Goal: Task Accomplishment & Management: Manage account settings

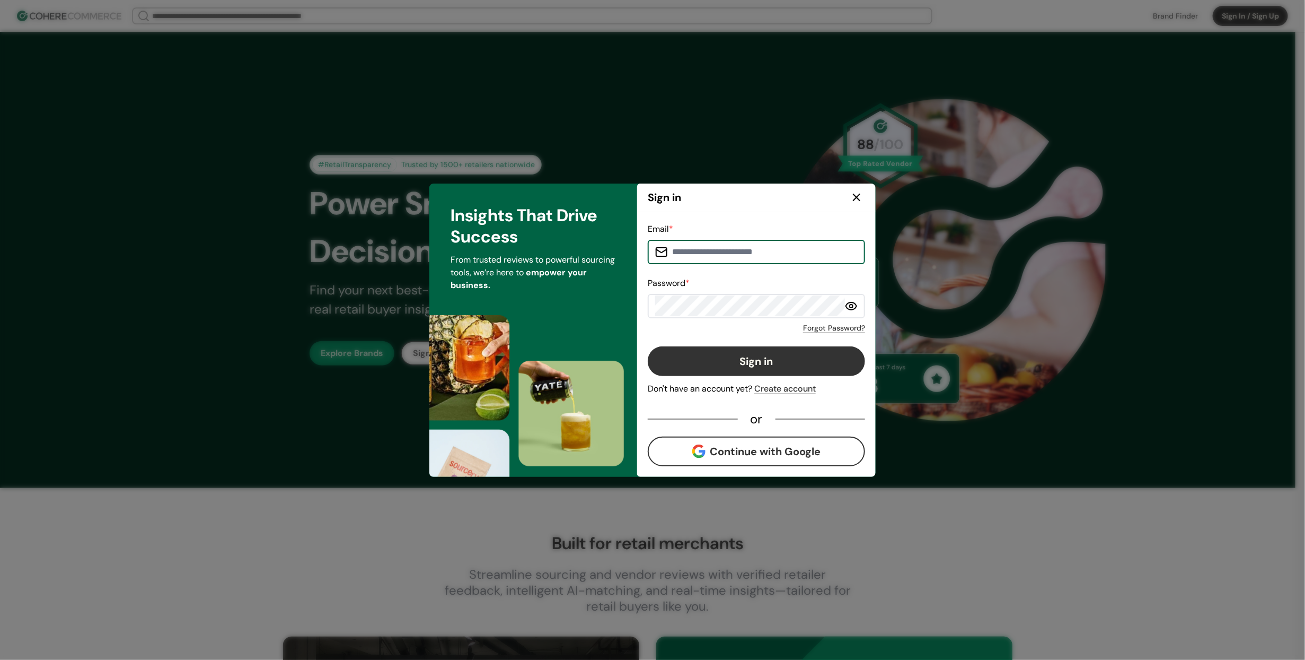
click at [774, 251] on input at bounding box center [763, 251] width 190 height 21
click at [760, 255] on input at bounding box center [763, 251] width 190 height 21
click at [823, 357] on button "Sign in" at bounding box center [756, 361] width 217 height 30
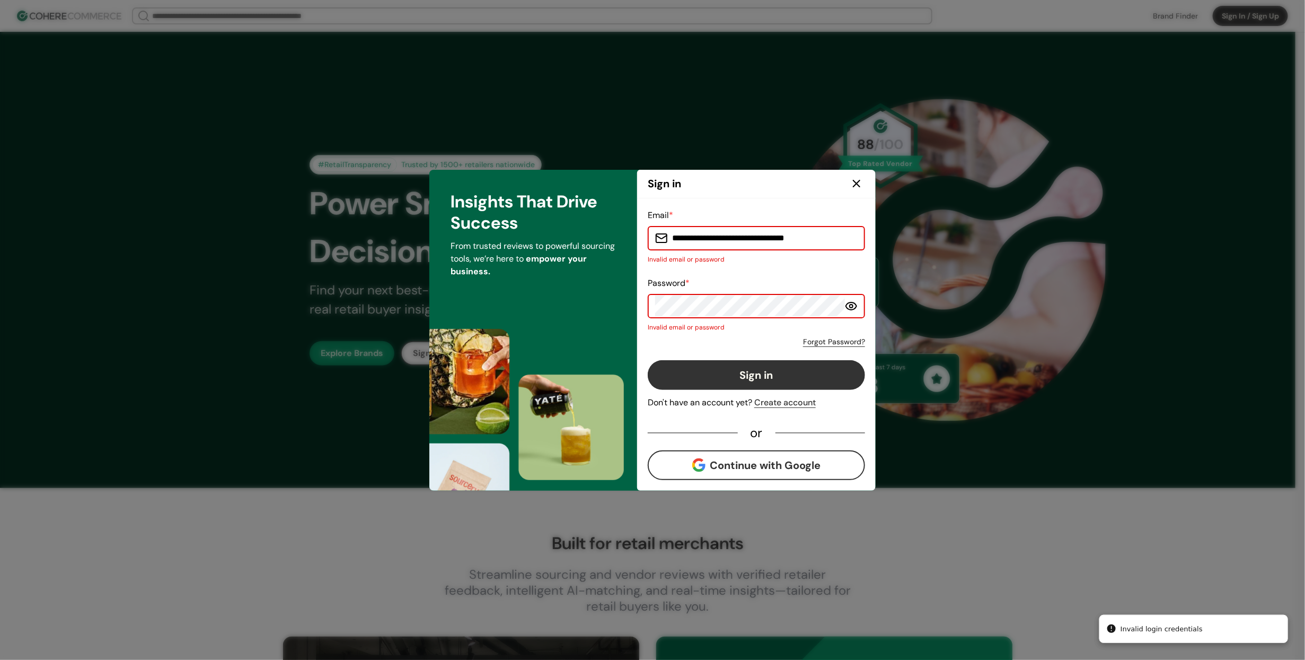
click at [797, 240] on input "**********" at bounding box center [763, 237] width 190 height 21
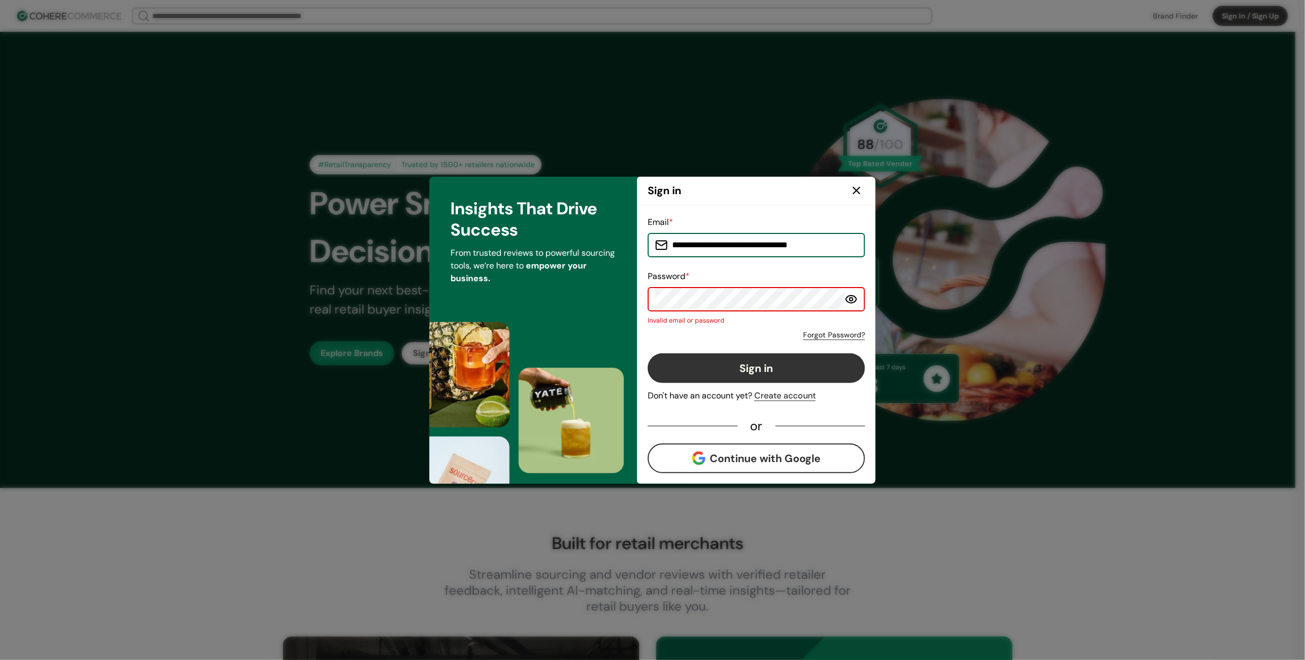
click at [756, 243] on input "**********" at bounding box center [763, 244] width 190 height 21
paste input
type input "**********"
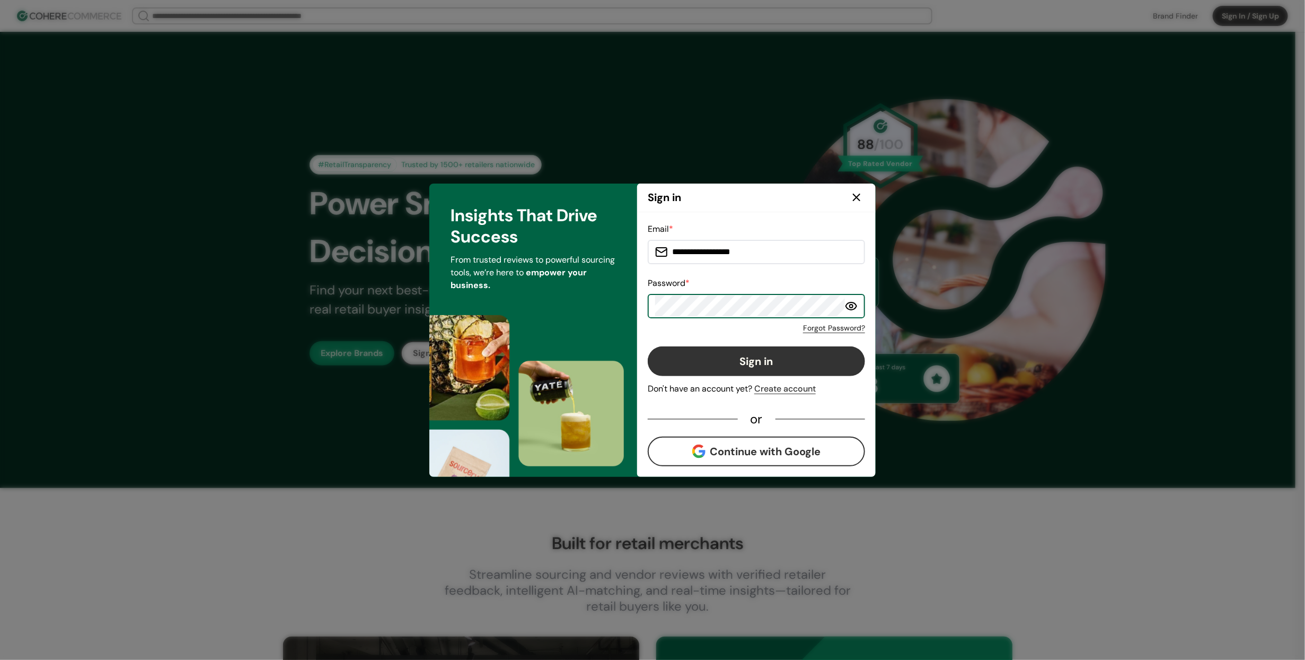
click at [700, 369] on button "Sign in" at bounding box center [756, 361] width 217 height 30
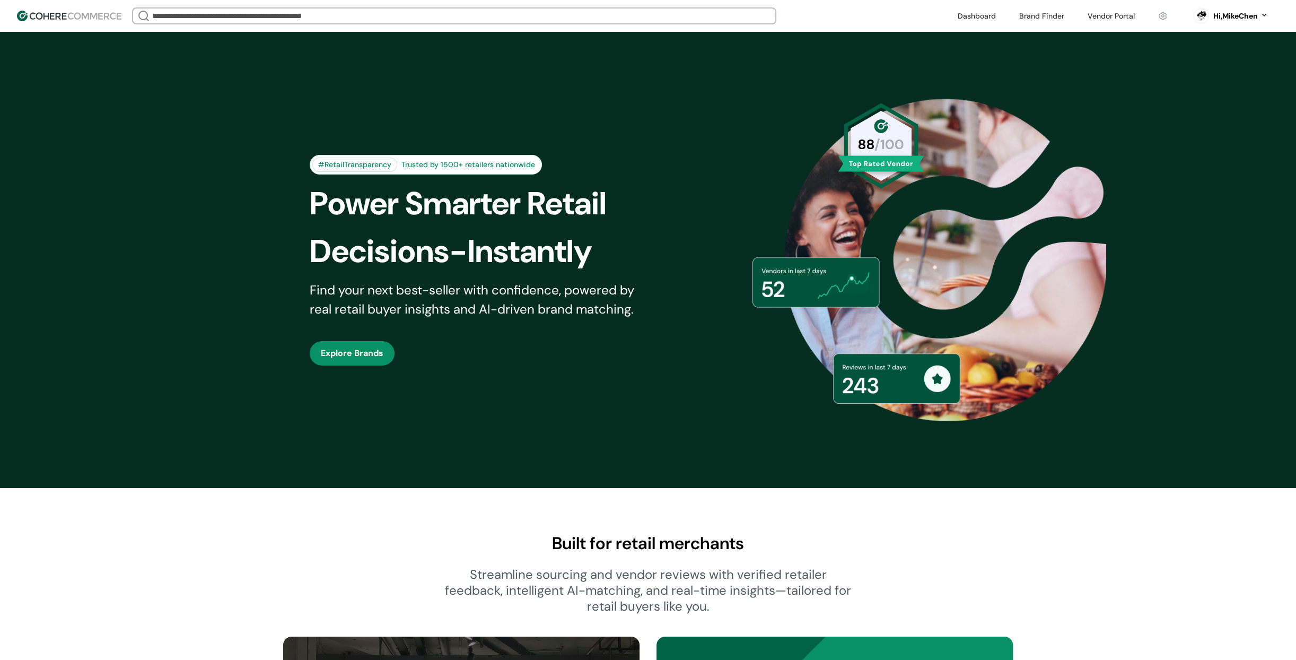
click at [1233, 19] on div "Hi, MikeChen" at bounding box center [1235, 16] width 45 height 11
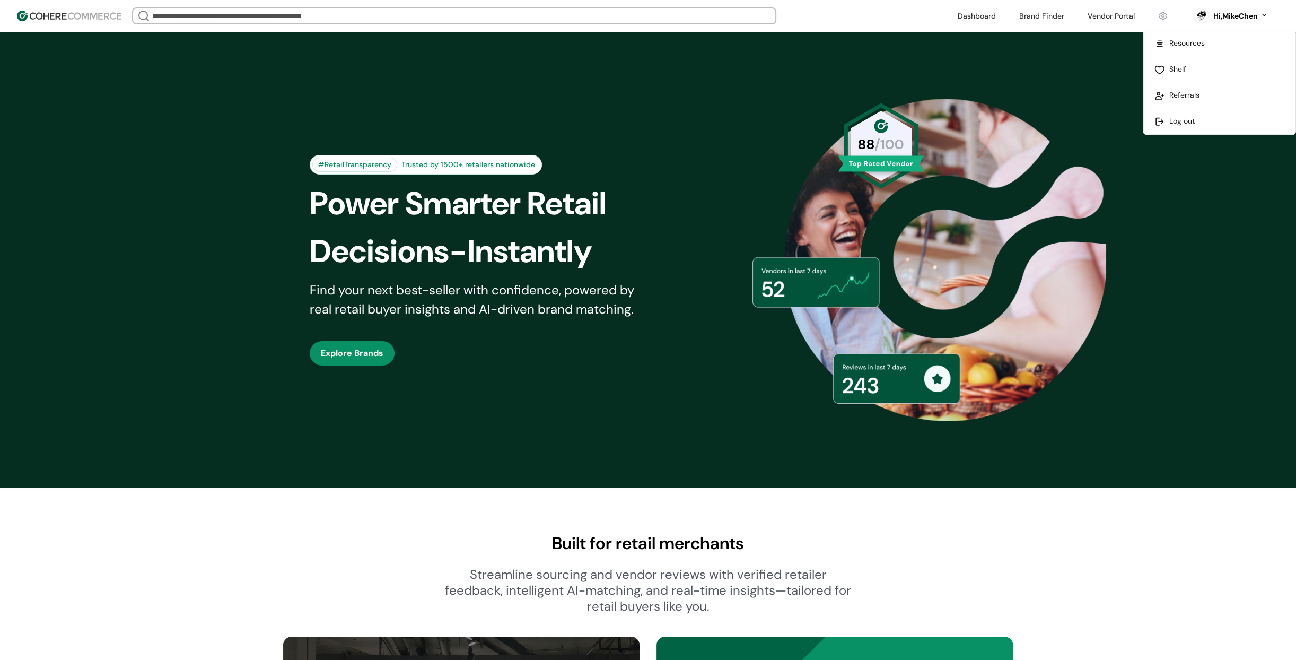
click at [1092, 39] on div "#RetailTransparency Trusted by 1500+ retailers nationwide Power Smarter Retail …" at bounding box center [648, 260] width 1296 height 456
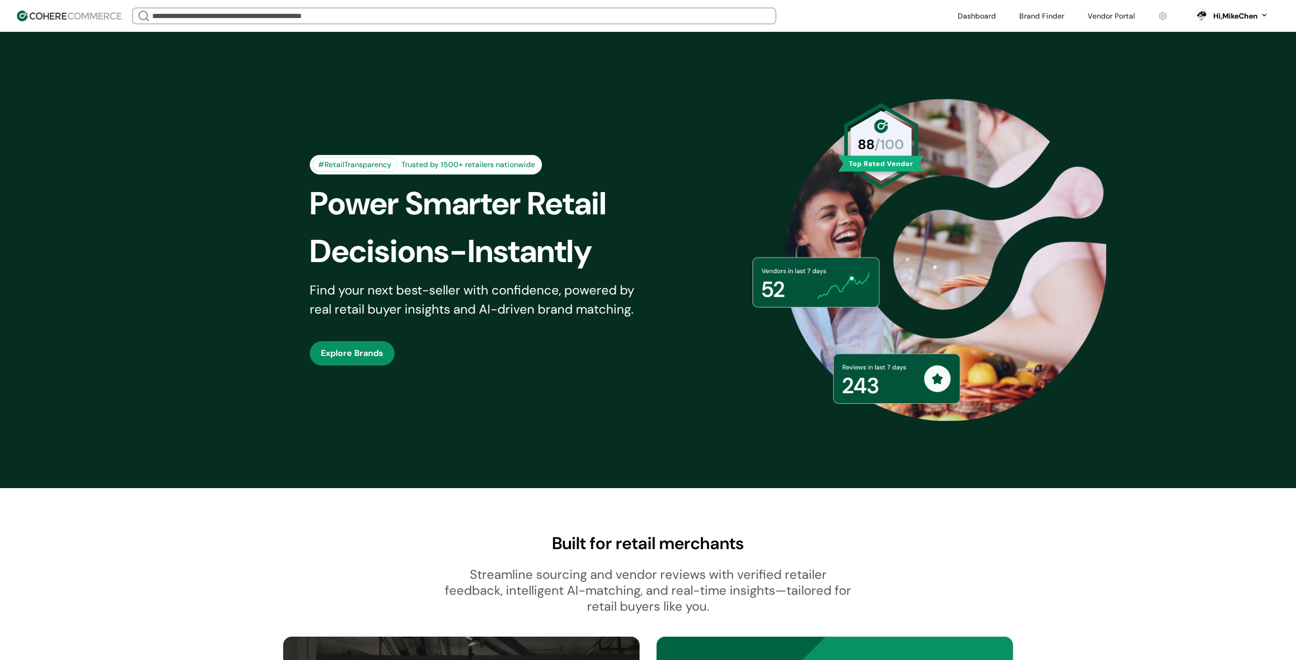
click at [1105, 14] on link at bounding box center [1111, 16] width 60 height 16
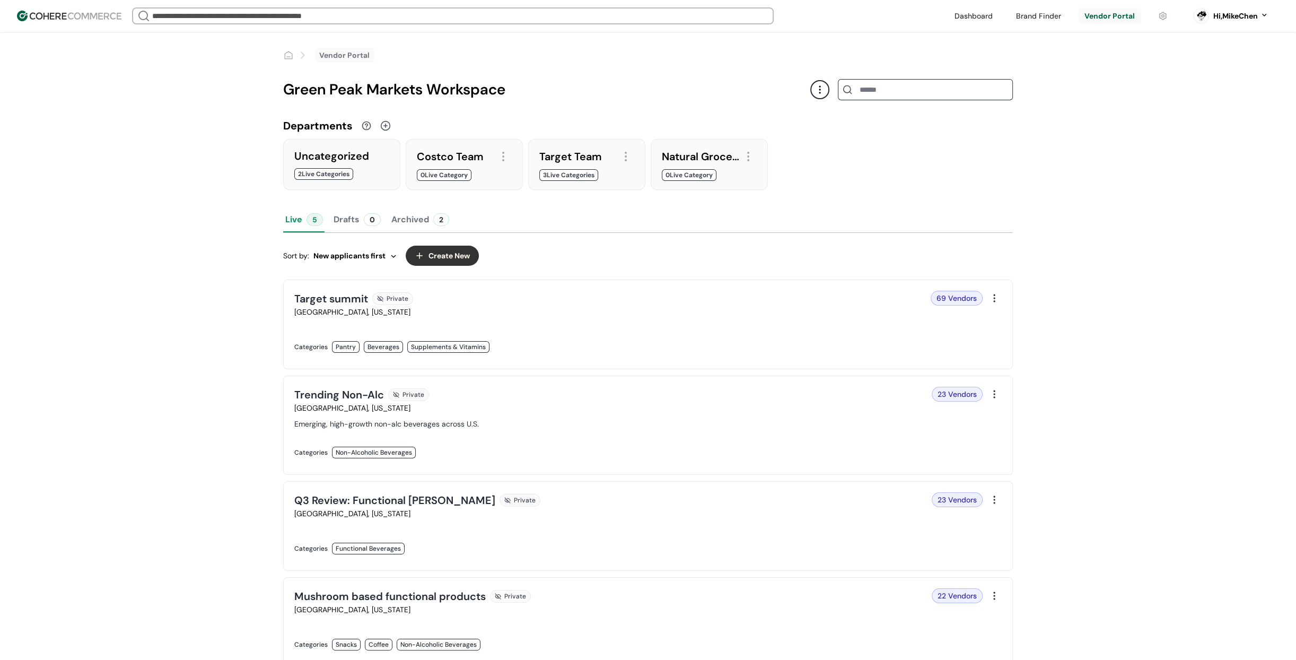
click at [443, 254] on button "Create New" at bounding box center [442, 255] width 73 height 20
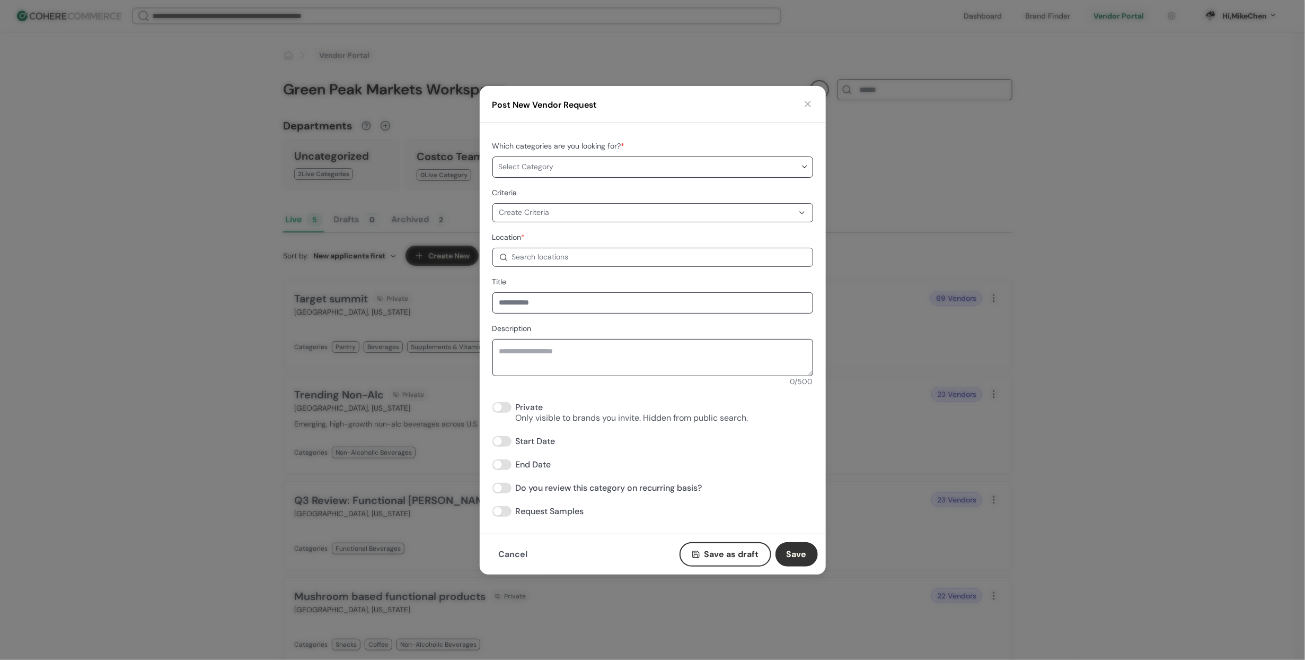
click at [587, 257] on div "Search locations" at bounding box center [659, 256] width 294 height 11
type input "****"
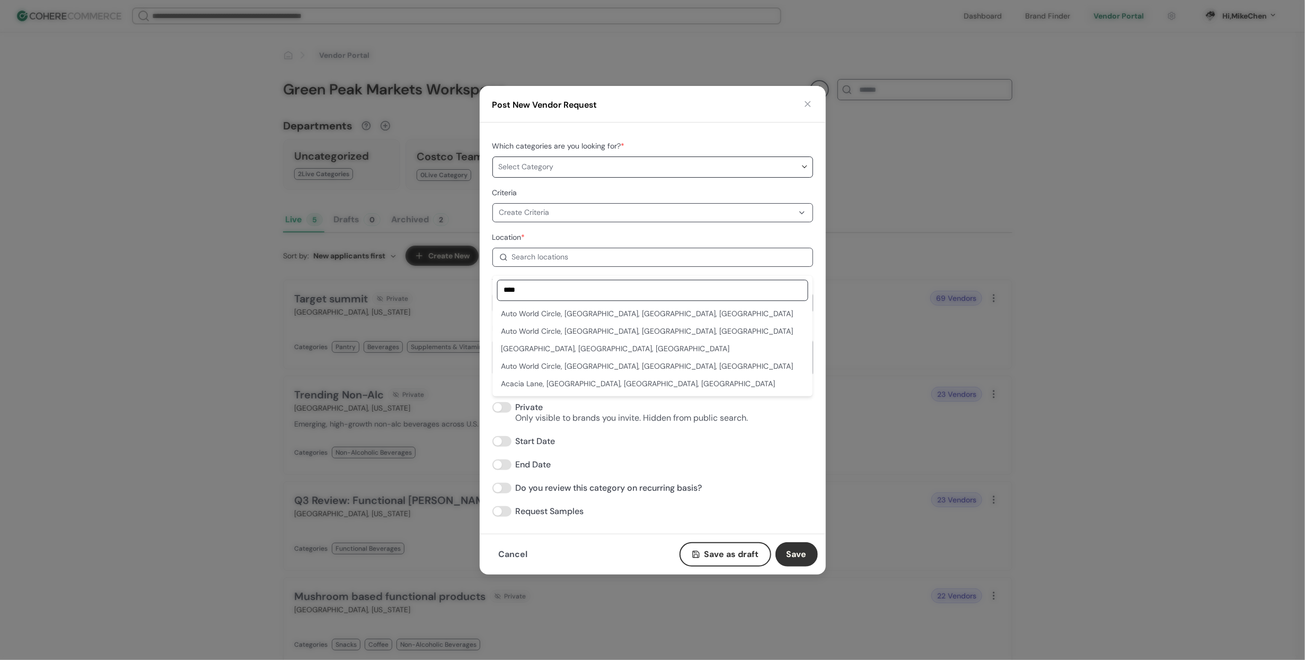
click at [884, 371] on html "We Came Up Empty Looks like there aren’t any matches at the moment. Refine your…" at bounding box center [652, 571] width 1305 height 1143
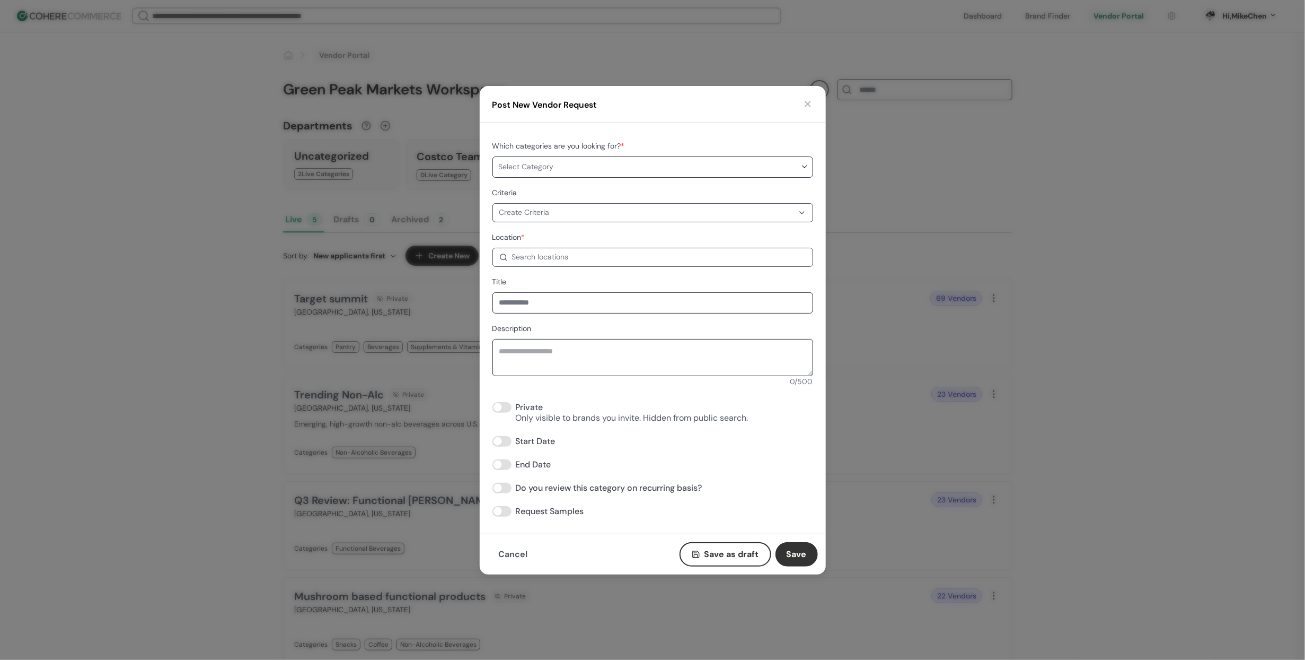
click at [871, 382] on html "We Came Up Empty Looks like there aren’t any matches at the moment. Refine your…" at bounding box center [652, 571] width 1305 height 1143
click at [810, 104] on button "button" at bounding box center [808, 104] width 11 height 11
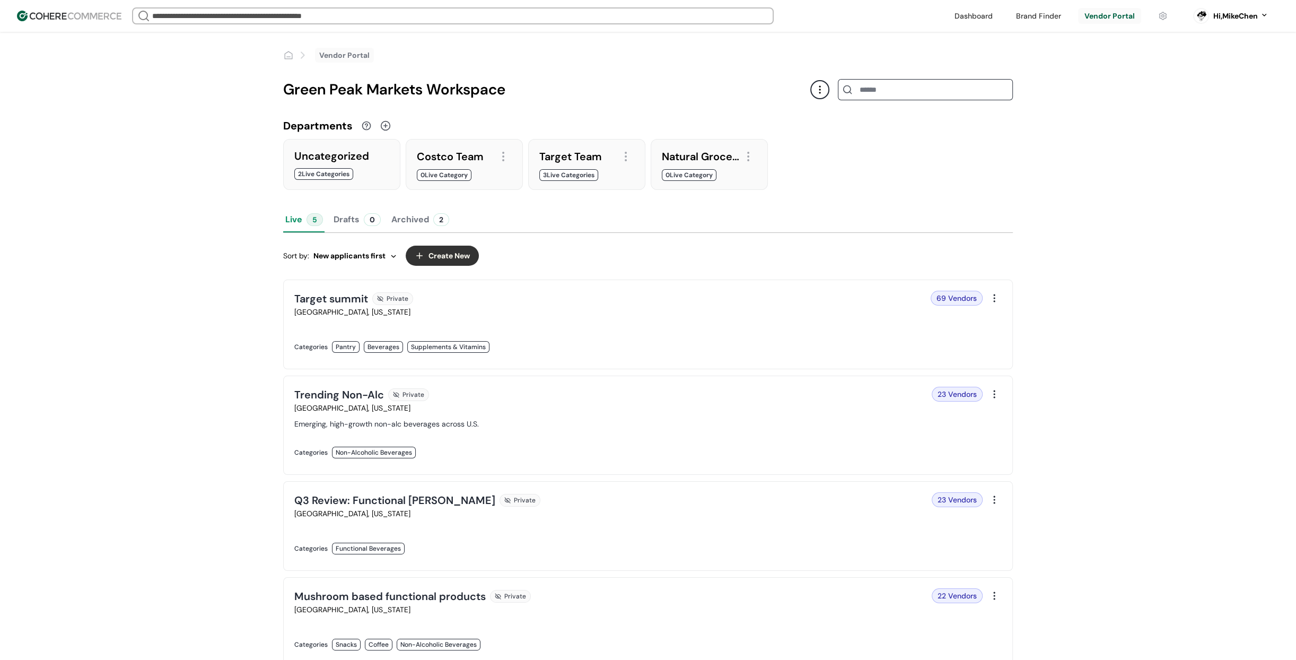
click at [642, 358] on link at bounding box center [467, 358] width 347 height 0
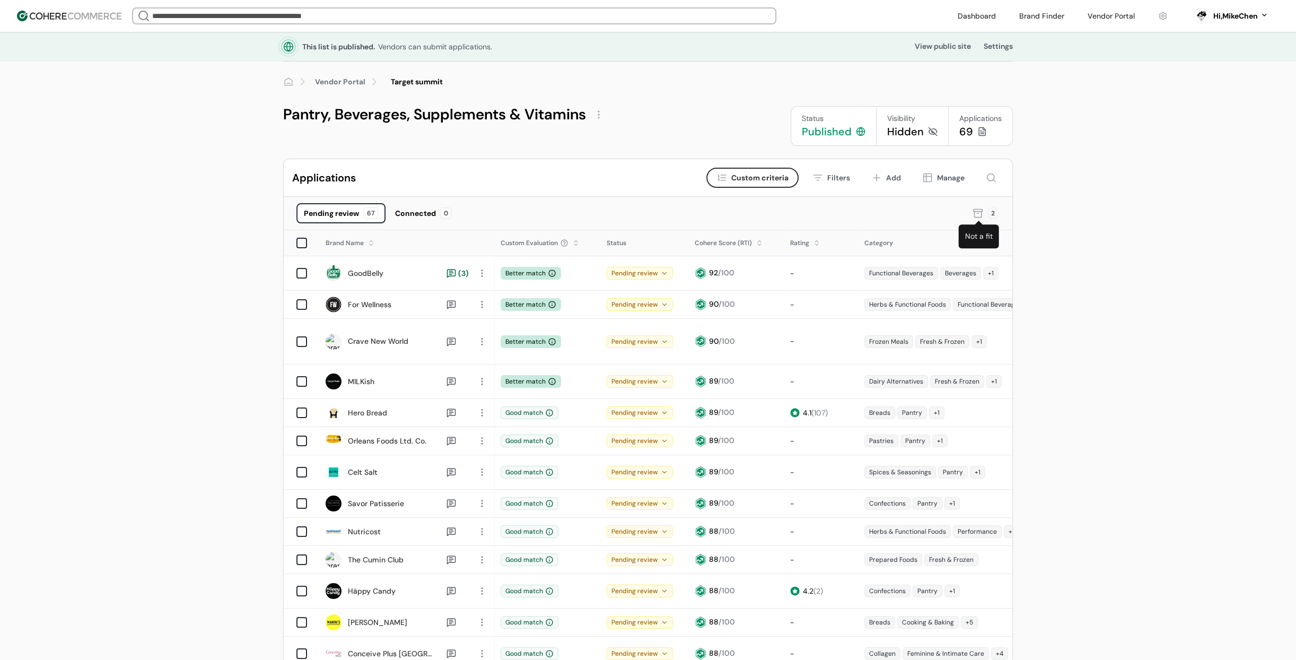
click at [985, 211] on div "2" at bounding box center [985, 213] width 28 height 20
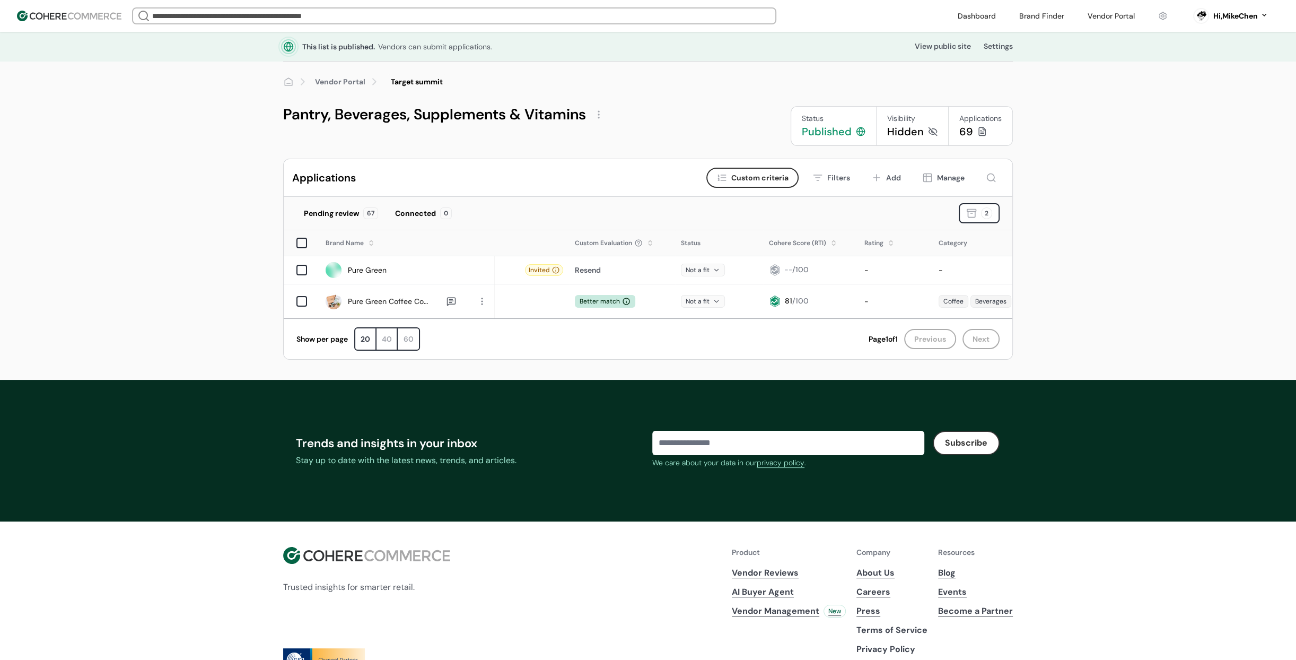
click at [356, 212] on div "Pending review" at bounding box center [331, 213] width 55 height 11
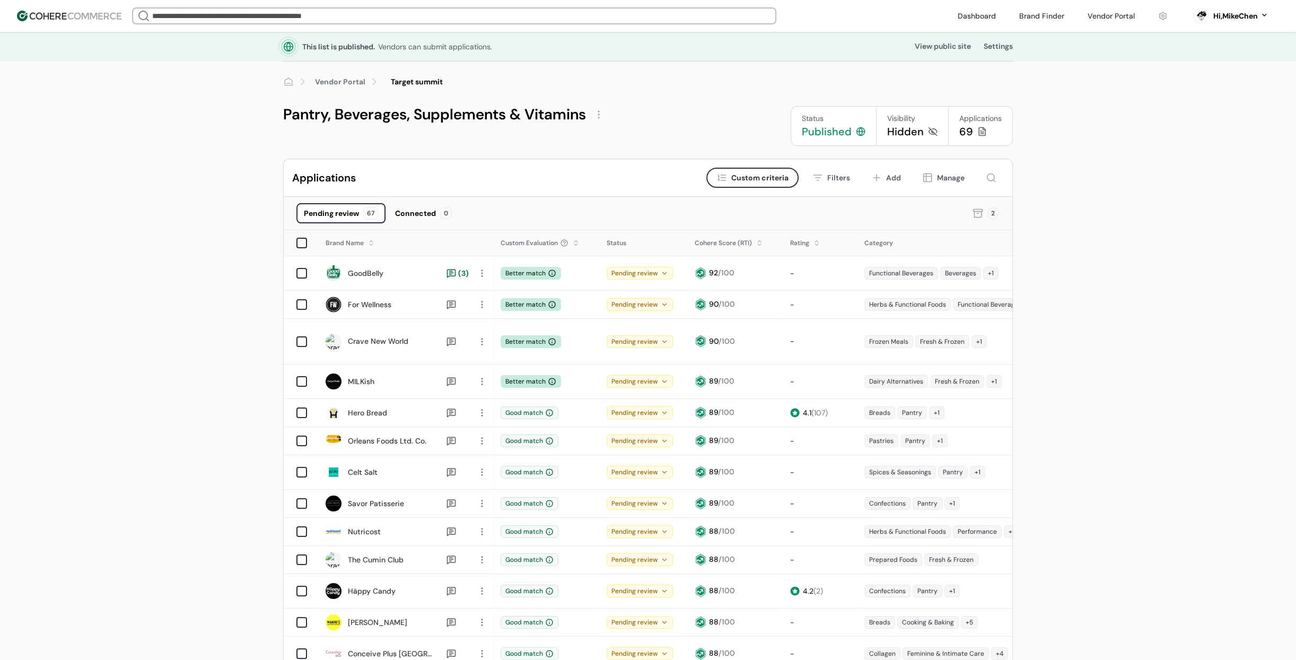
click at [353, 80] on link "Vendor Portal" at bounding box center [340, 81] width 50 height 11
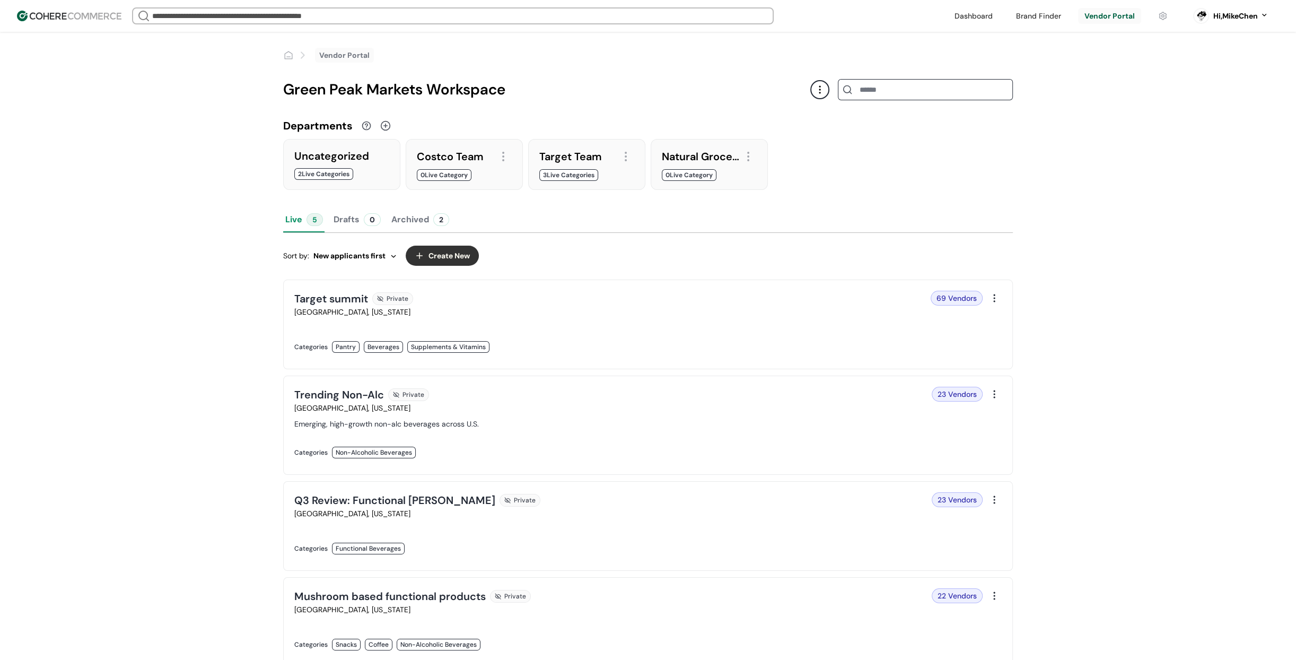
click at [470, 259] on button "Create New" at bounding box center [442, 255] width 73 height 20
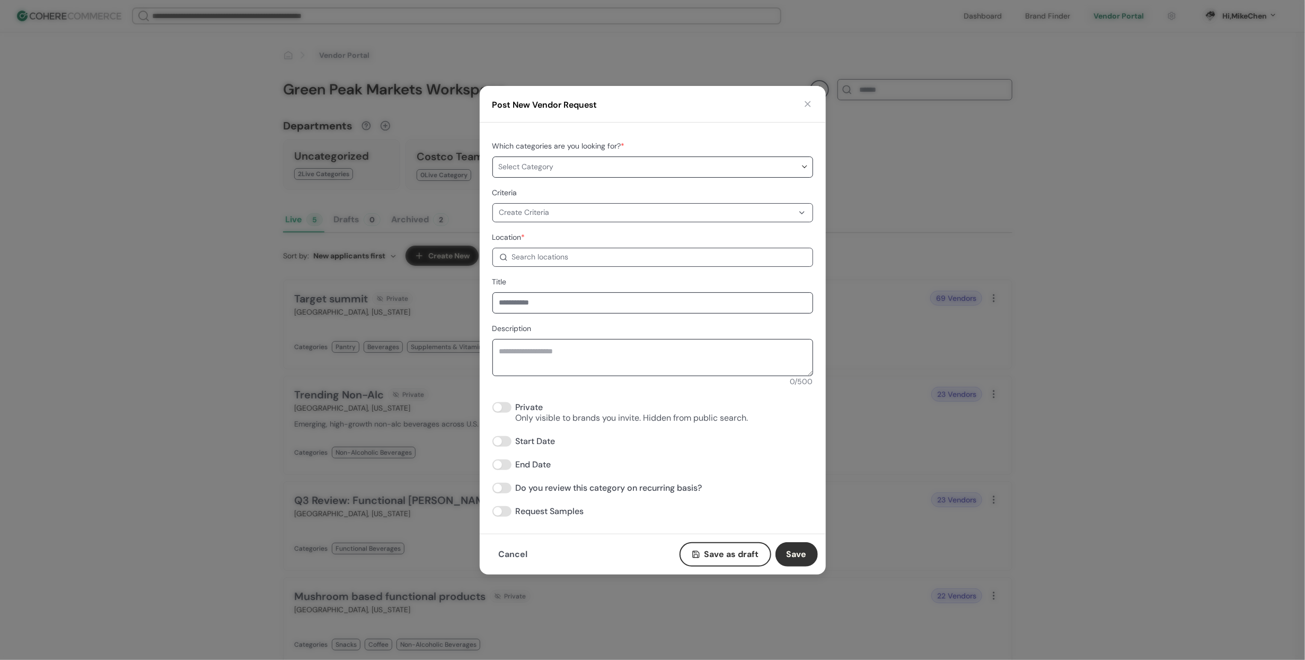
click at [652, 264] on div "Search locations" at bounding box center [653, 257] width 321 height 19
click at [654, 214] on div "Create Criteria" at bounding box center [646, 212] width 294 height 11
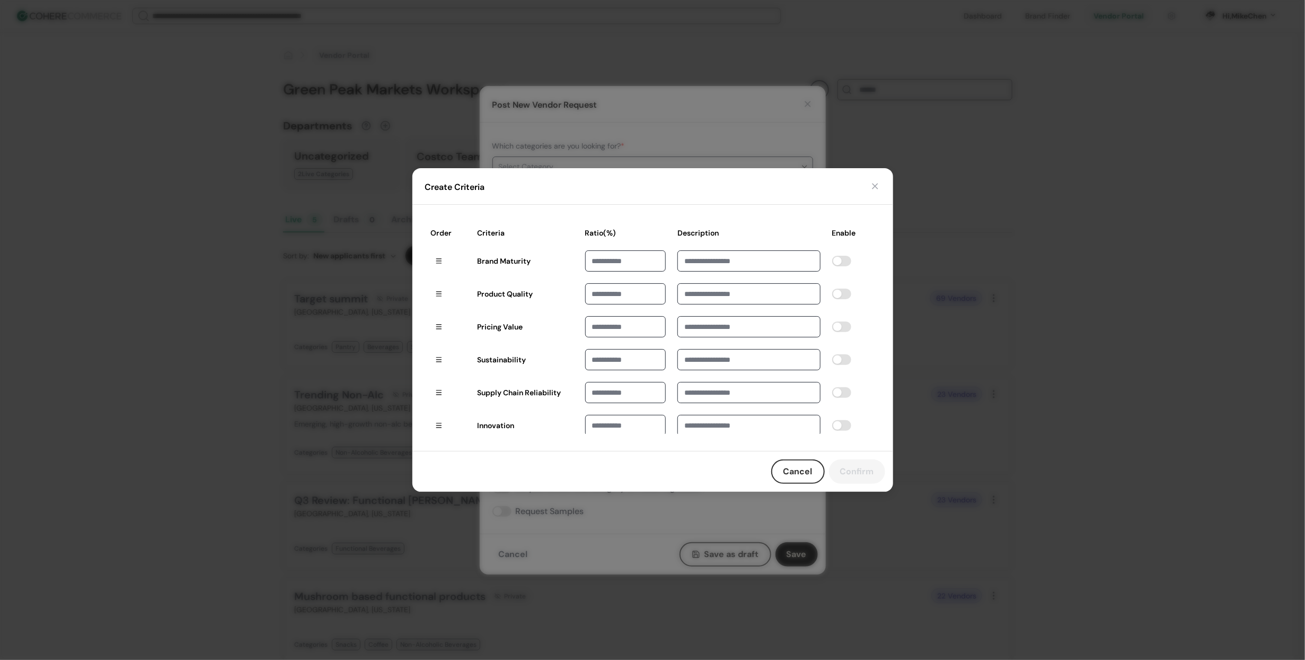
click at [743, 262] on input at bounding box center [749, 260] width 143 height 21
click at [625, 260] on input at bounding box center [625, 260] width 81 height 21
click at [633, 294] on input at bounding box center [625, 293] width 81 height 21
drag, startPoint x: 699, startPoint y: 296, endPoint x: 779, endPoint y: 247, distance: 93.8
click at [701, 295] on input at bounding box center [749, 293] width 143 height 21
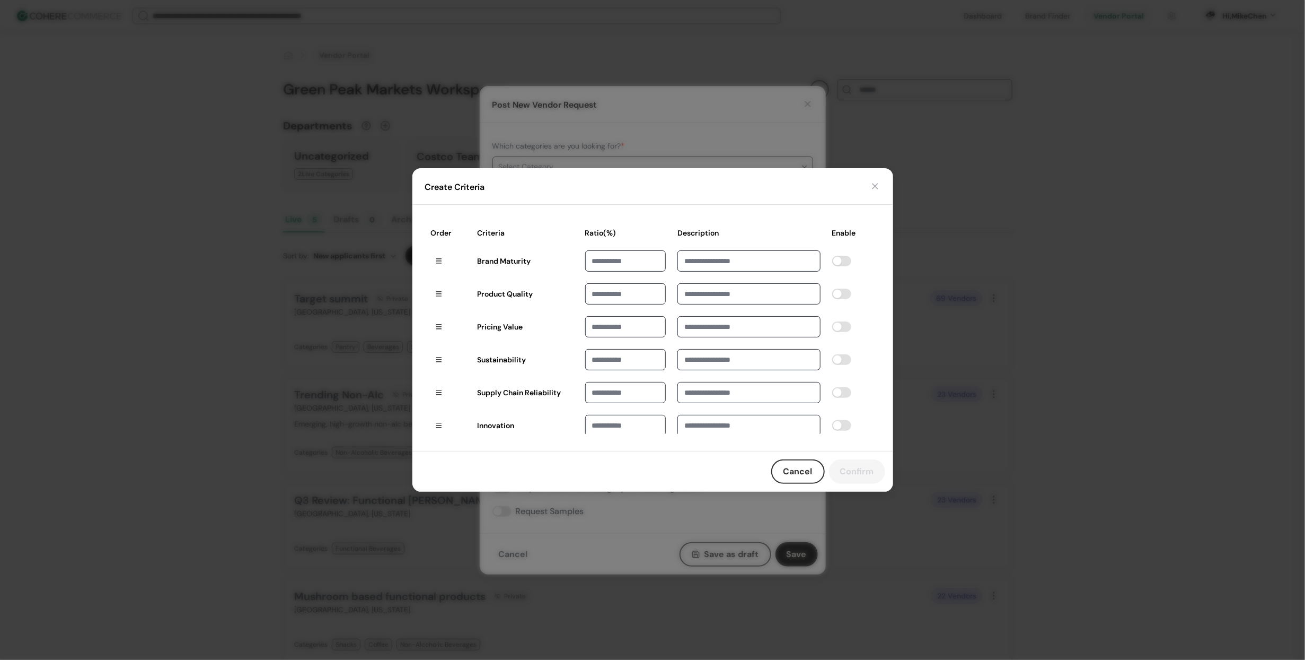
click at [873, 182] on button "button" at bounding box center [875, 186] width 11 height 11
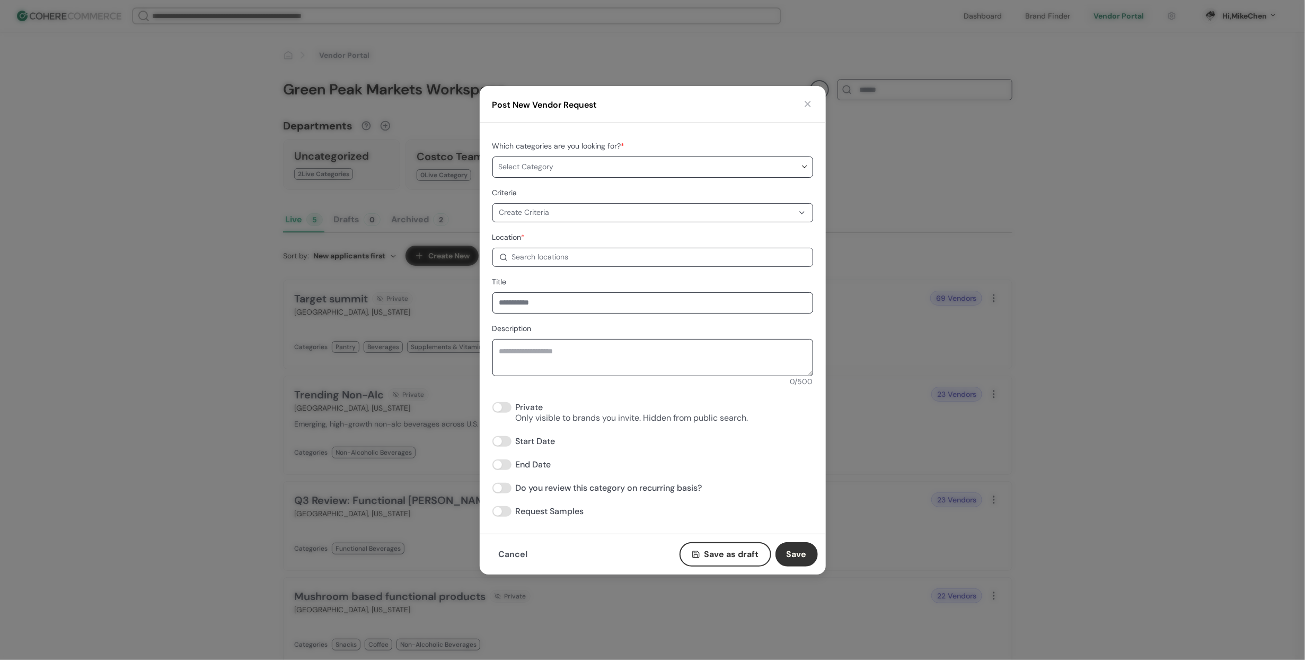
click at [811, 102] on button "button" at bounding box center [808, 104] width 11 height 11
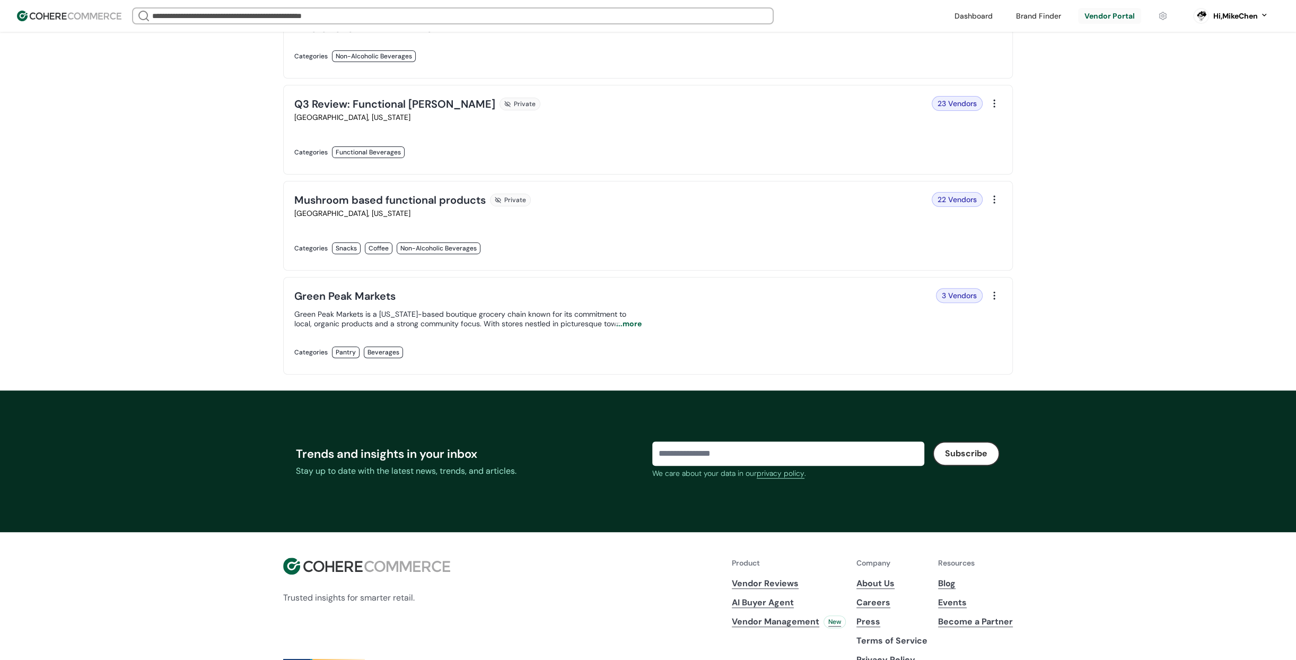
scroll to position [398, 0]
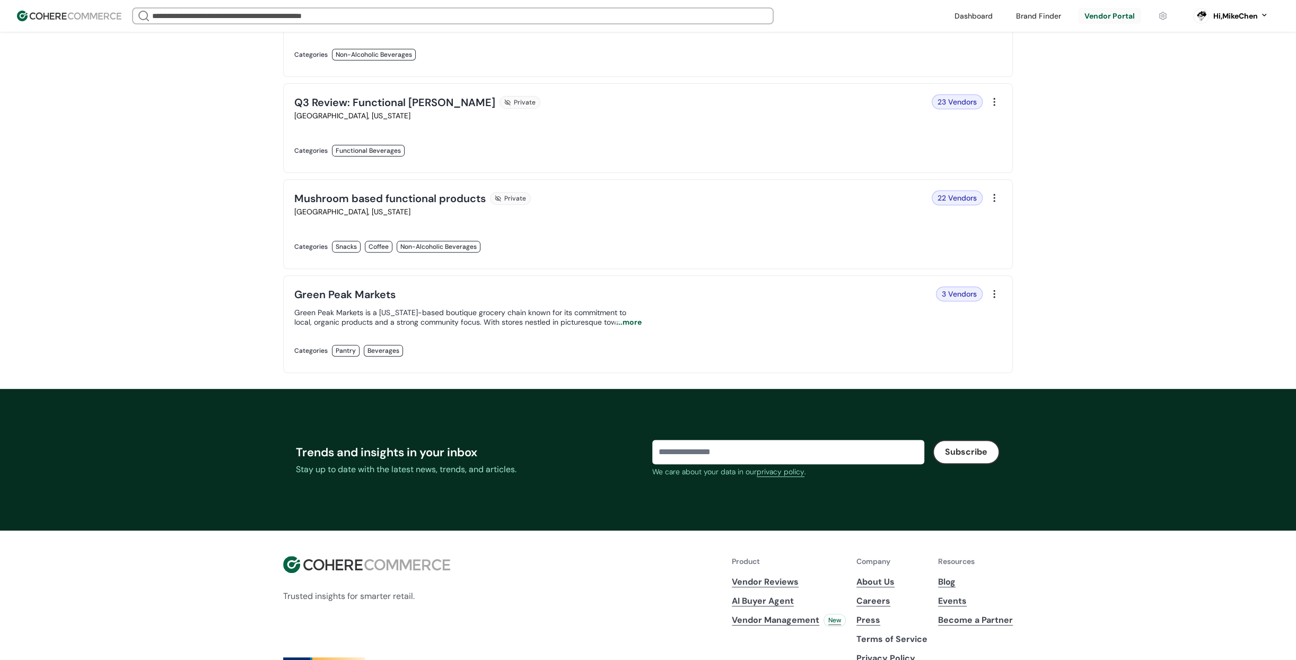
click at [642, 258] on link at bounding box center [467, 258] width 347 height 0
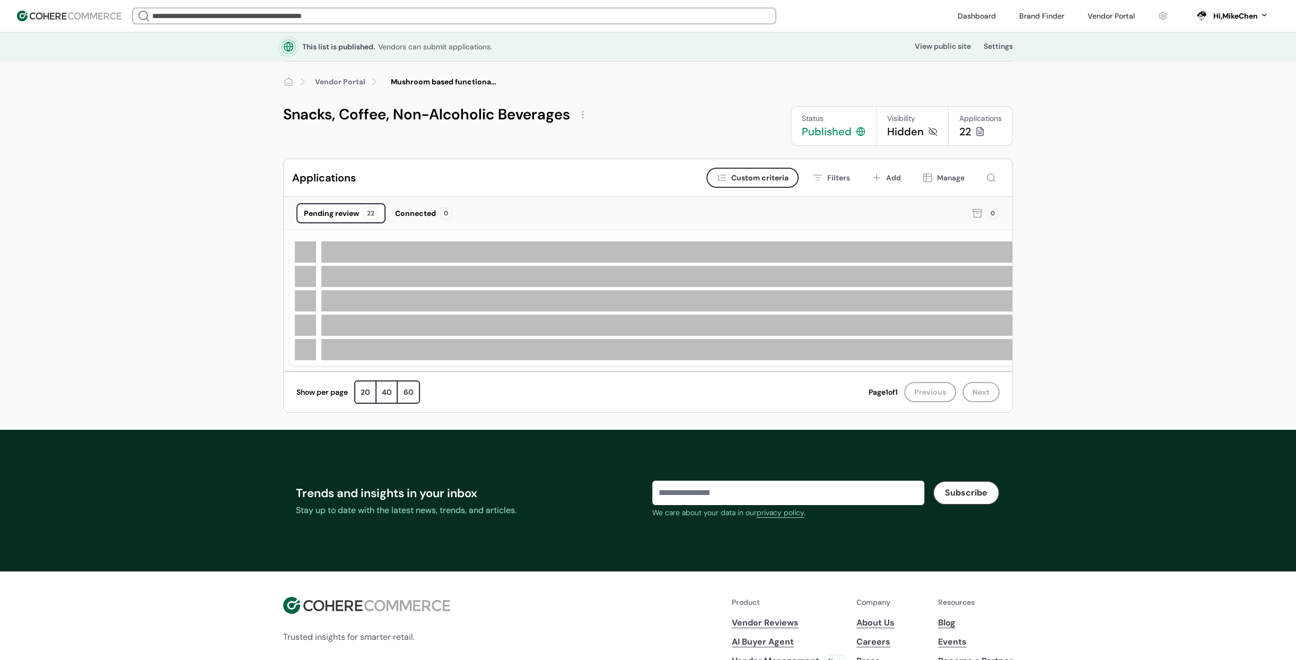
click at [837, 180] on div "Filters" at bounding box center [838, 177] width 23 height 11
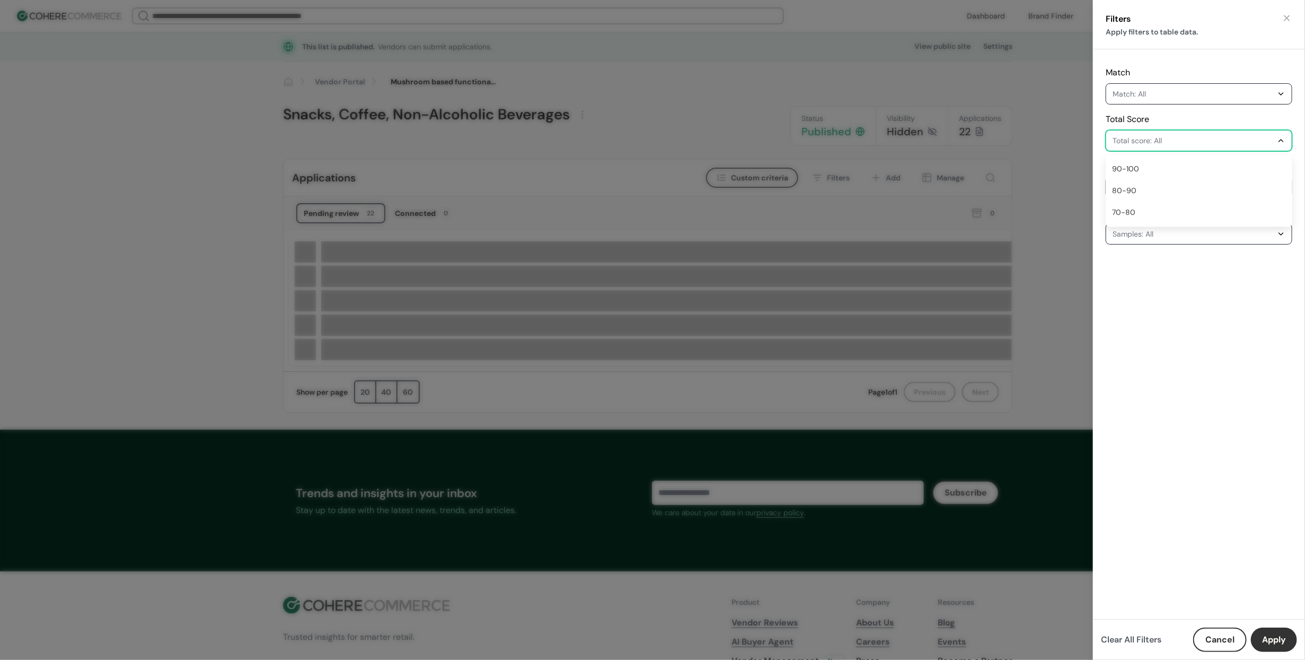
click at [1143, 144] on div "Total score: All" at bounding box center [1194, 140] width 162 height 13
click at [1173, 113] on div "Total Score Total score: All" at bounding box center [1199, 132] width 187 height 38
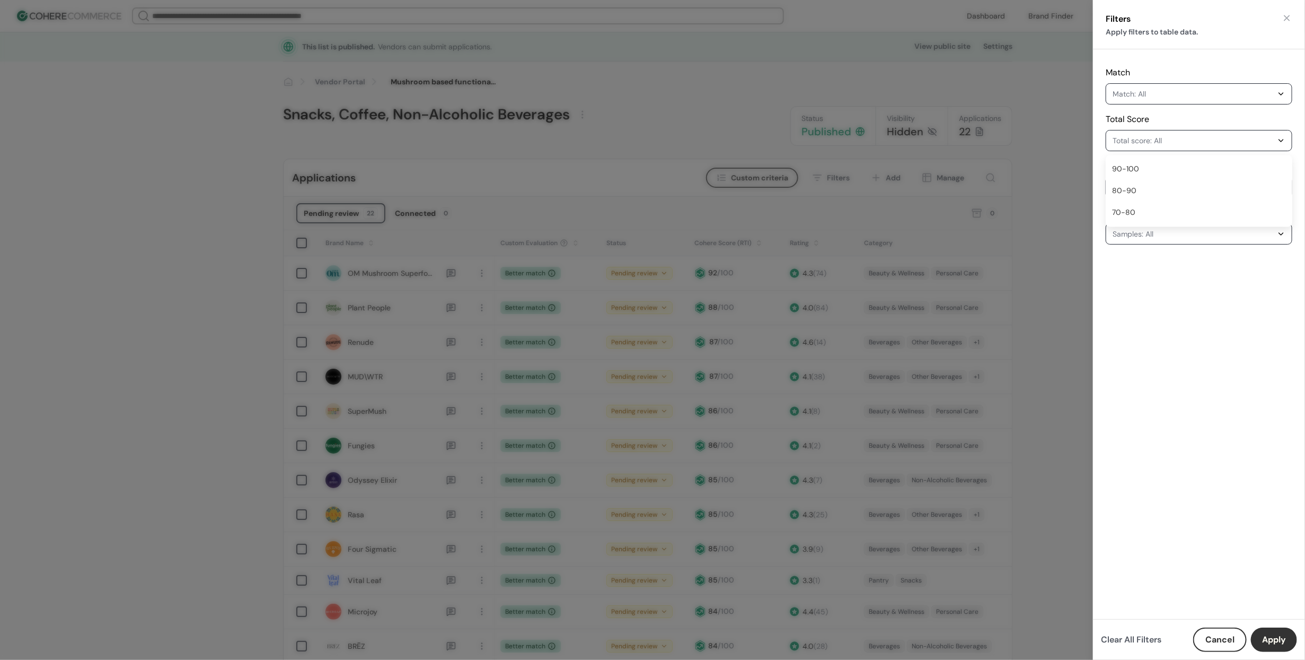
click at [1186, 90] on div "Match: All" at bounding box center [1194, 93] width 162 height 13
click at [1206, 74] on div "Match Match: All" at bounding box center [1199, 85] width 187 height 38
click at [1198, 142] on div "Total score: All" at bounding box center [1194, 140] width 162 height 13
click at [1180, 178] on div "90-100" at bounding box center [1199, 170] width 182 height 20
click at [1177, 189] on div "Rating: All" at bounding box center [1194, 187] width 162 height 13
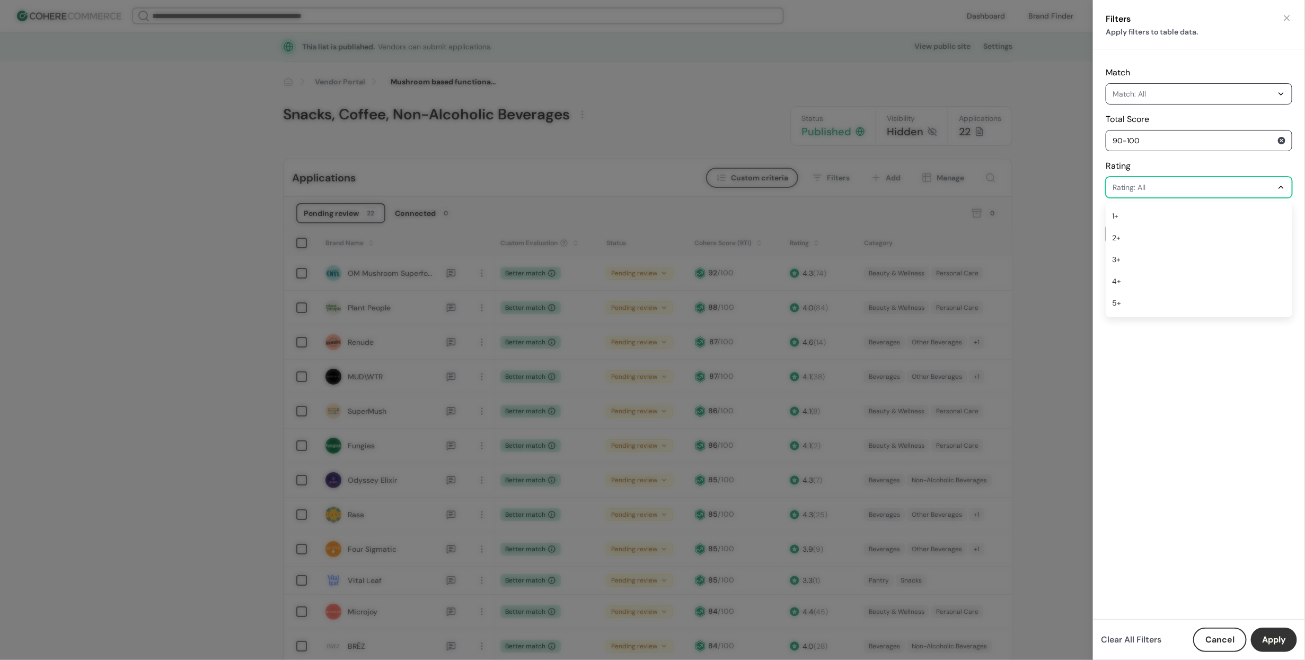
click at [1182, 228] on div "2+" at bounding box center [1199, 238] width 182 height 20
drag, startPoint x: 1282, startPoint y: 137, endPoint x: 1280, endPoint y: 144, distance: 6.6
click at [1282, 138] on div "Clear value" at bounding box center [1282, 140] width 8 height 8
click at [1283, 185] on div "Clear value" at bounding box center [1282, 187] width 8 height 8
click at [1235, 244] on div "Match Match: All Total Score Total score: All Rating Rating: All Samples Sample…" at bounding box center [1199, 333] width 212 height 569
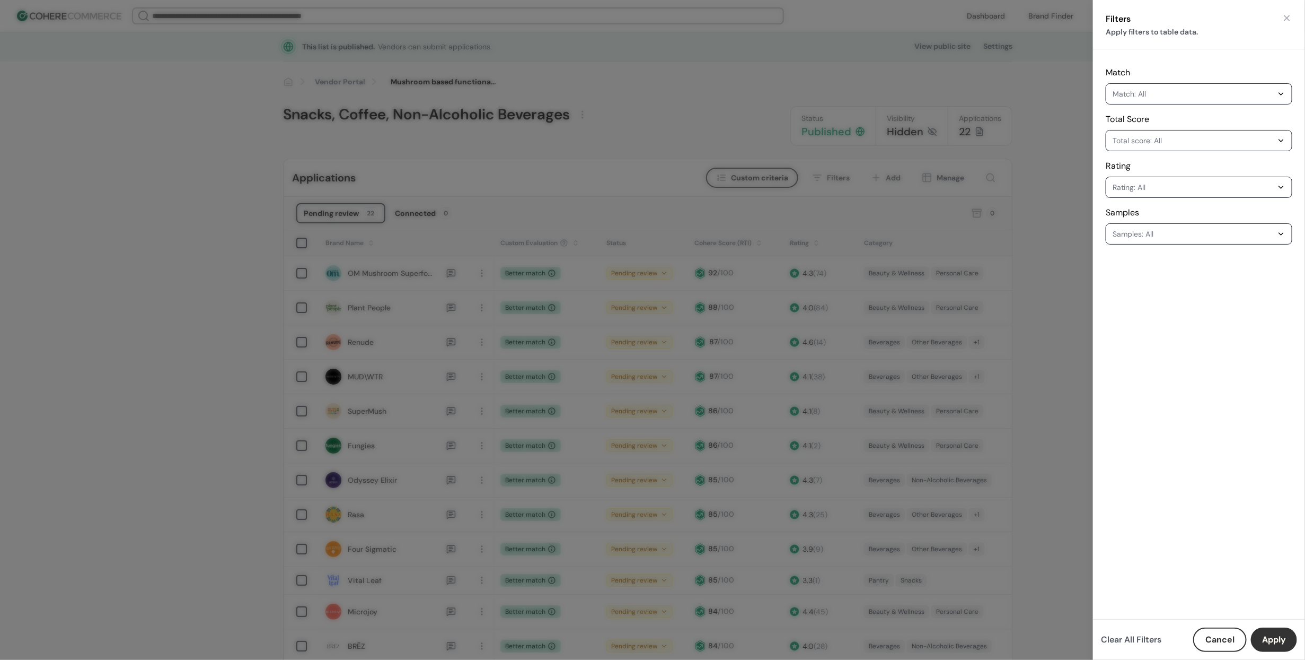
click at [1156, 229] on div "Samples: All" at bounding box center [1194, 233] width 162 height 13
click at [1151, 271] on div "Yes" at bounding box center [1199, 263] width 182 height 20
click at [1217, 147] on button "Total score: All" at bounding box center [1199, 140] width 187 height 21
click at [1173, 174] on div "90-100" at bounding box center [1199, 170] width 182 height 20
click at [1257, 127] on div "Total Score 90-100" at bounding box center [1199, 132] width 187 height 38
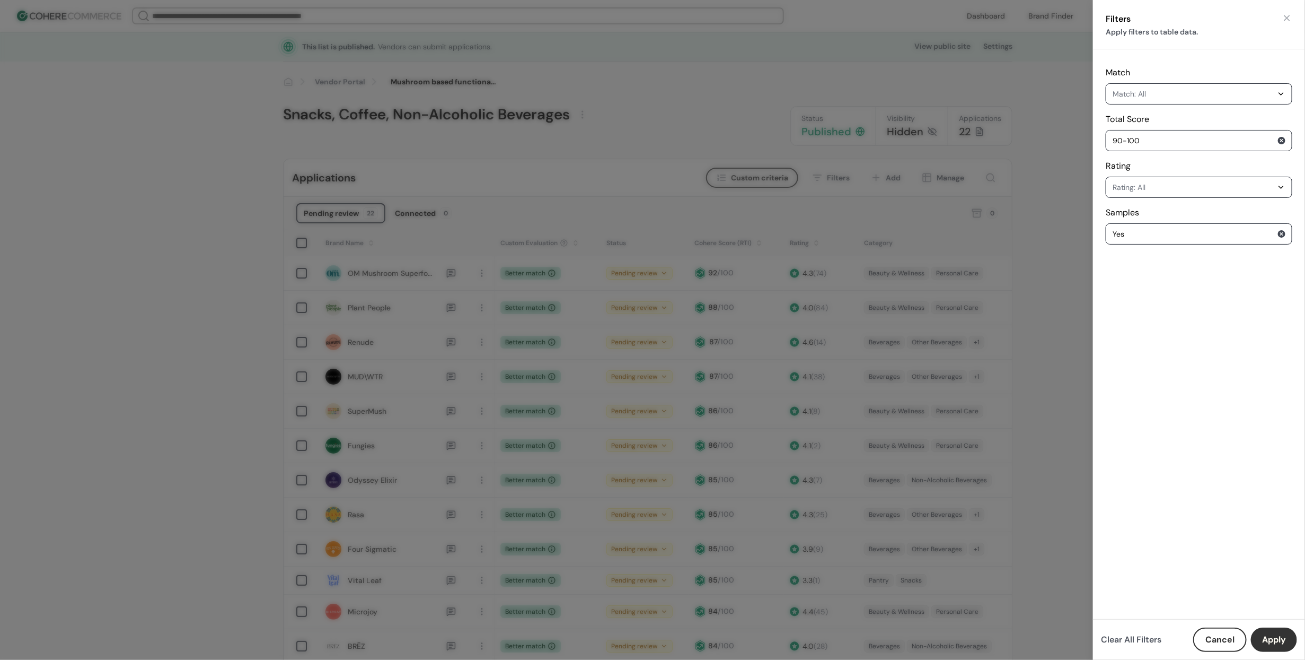
click at [1282, 136] on div "Clear value" at bounding box center [1282, 140] width 8 height 8
click at [1281, 236] on div "Clear value" at bounding box center [1282, 234] width 8 height 8
click at [1275, 639] on button "Apply" at bounding box center [1274, 639] width 46 height 24
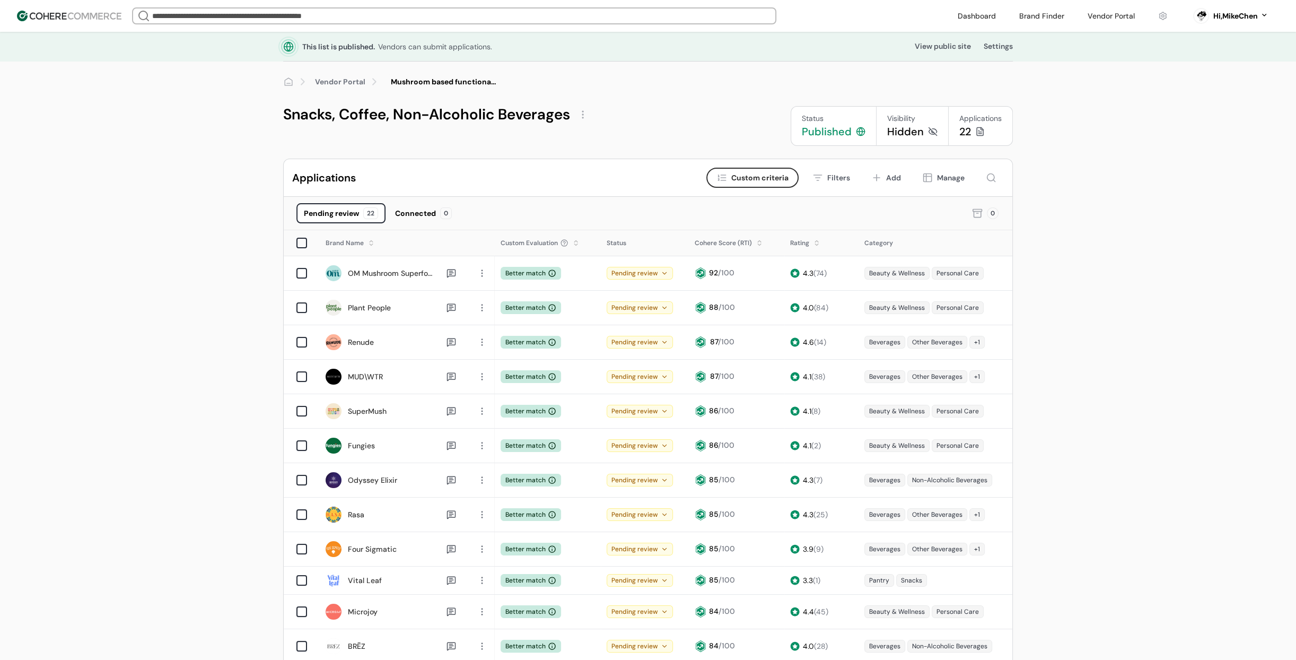
click at [840, 178] on div "Filters" at bounding box center [838, 177] width 23 height 11
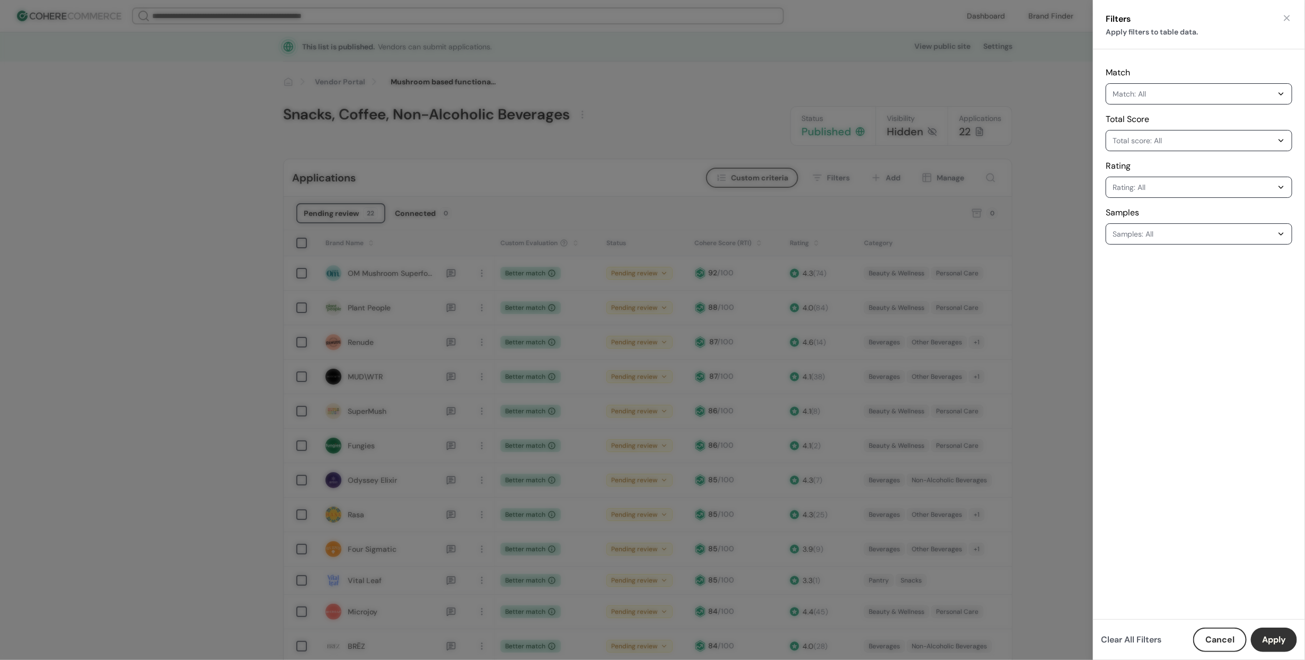
click at [1005, 251] on html "We Came Up Empty Looks like there aren’t any matches at the moment. Refine your…" at bounding box center [652, 669] width 1305 height 1339
click at [457, 169] on html "We Came Up Empty Looks like there aren’t any matches at the moment. Refine your…" at bounding box center [652, 669] width 1305 height 1339
click at [1292, 16] on button "button" at bounding box center [1287, 18] width 11 height 11
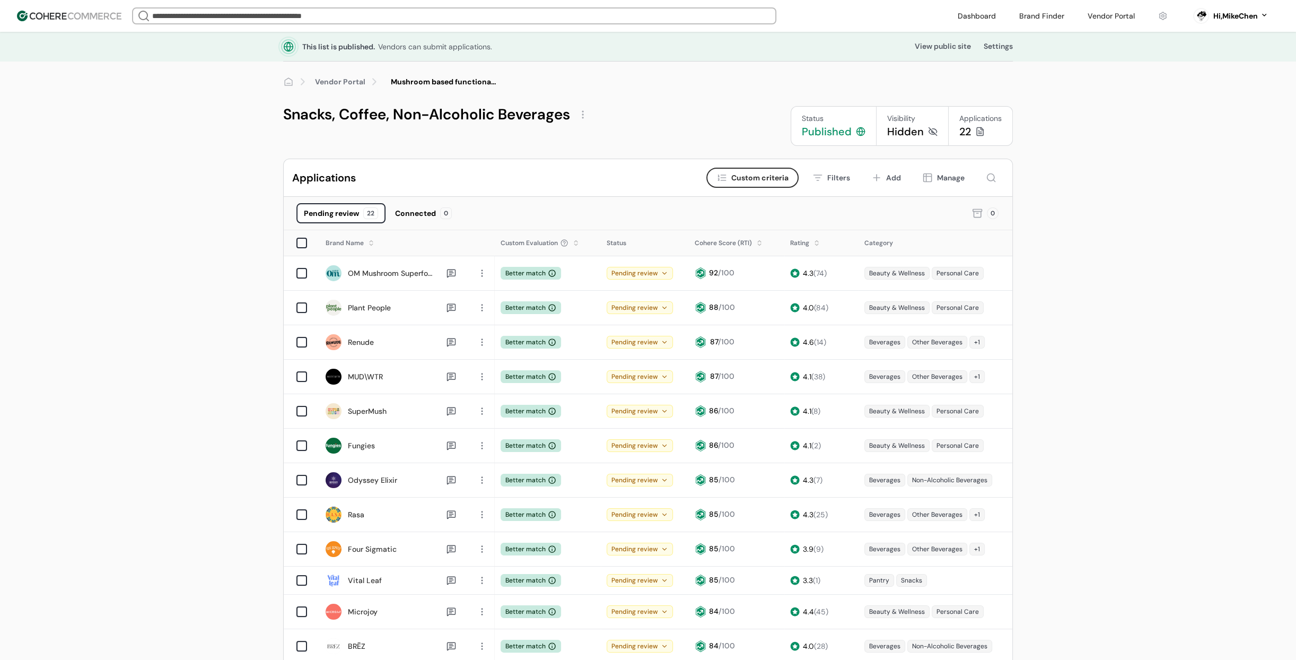
click at [427, 209] on div "Connected" at bounding box center [415, 213] width 41 height 11
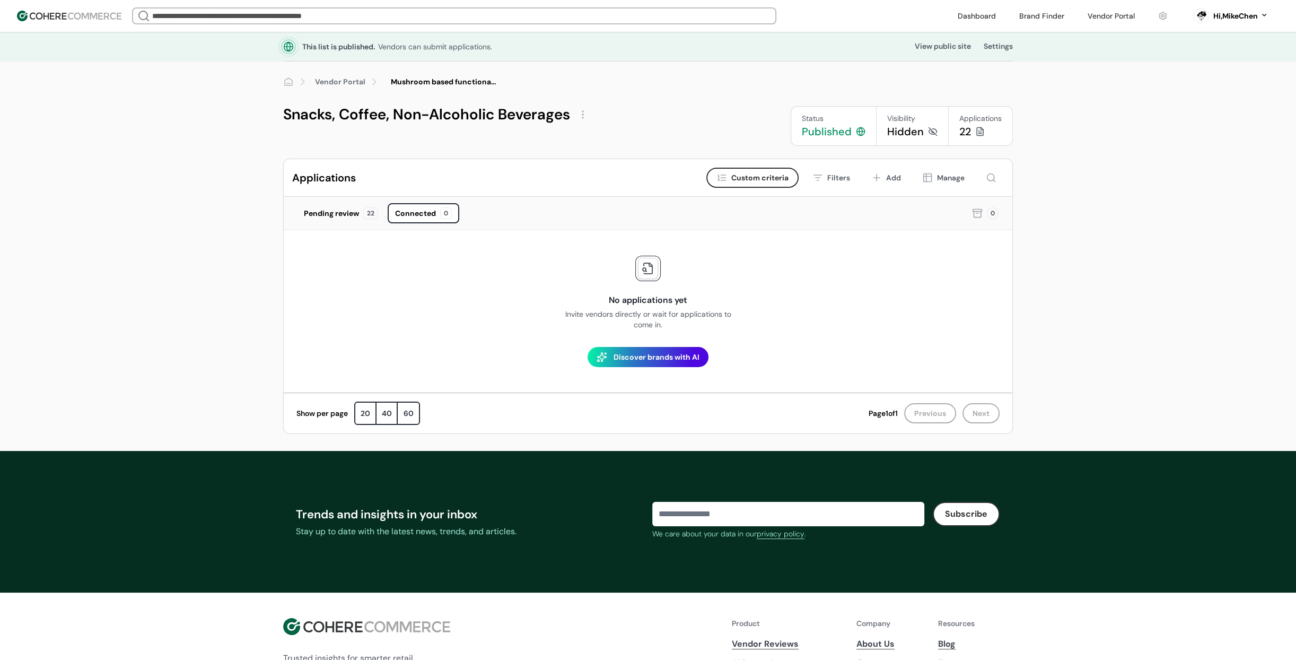
click at [641, 354] on link "button" at bounding box center [647, 357] width 121 height 20
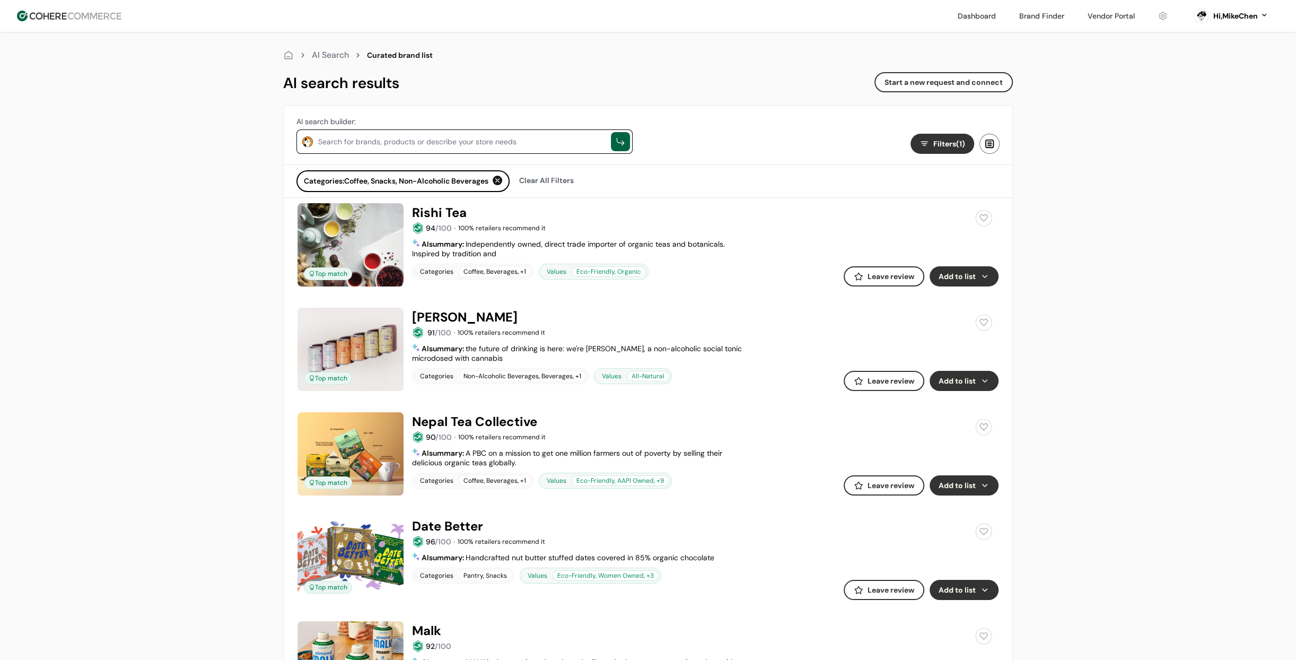
click at [1029, 17] on link at bounding box center [1042, 16] width 58 height 16
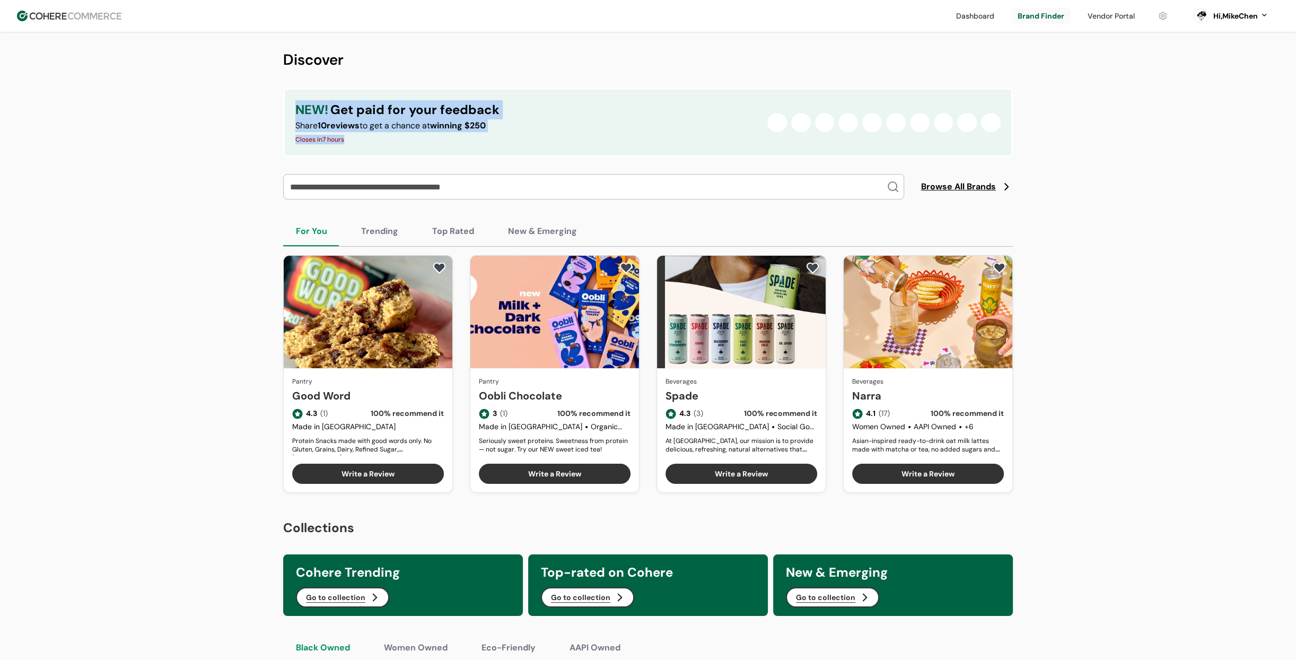
drag, startPoint x: 352, startPoint y: 141, endPoint x: 286, endPoint y: 115, distance: 70.4
click at [286, 115] on div "NEW! Get paid for your feedback Share 10 reviews to get a chance at winning $25…" at bounding box center [648, 122] width 730 height 69
click at [377, 134] on div "Closes in 7 hours" at bounding box center [397, 139] width 204 height 11
drag, startPoint x: 388, startPoint y: 138, endPoint x: 282, endPoint y: 99, distance: 112.6
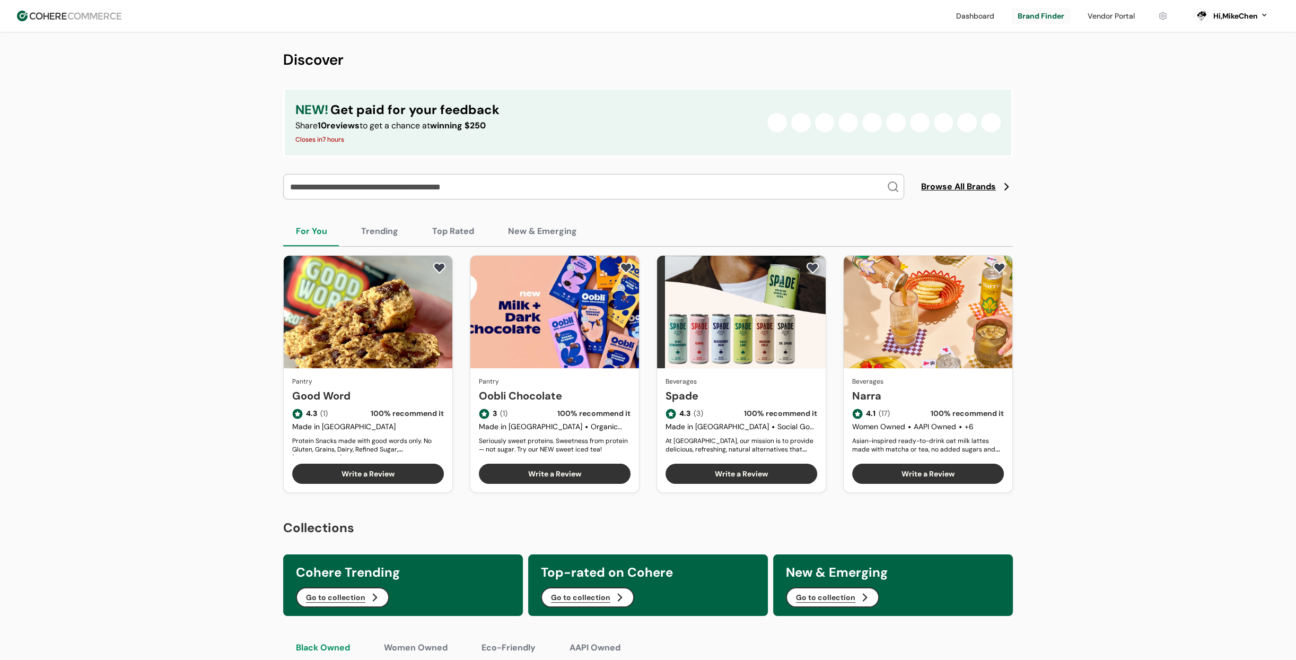
drag, startPoint x: 381, startPoint y: 137, endPoint x: 311, endPoint y: 99, distance: 80.0
click at [291, 102] on div "NEW! Get paid for your feedback Share 10 reviews to get a chance at winning $25…" at bounding box center [648, 122] width 730 height 69
drag, startPoint x: 562, startPoint y: 54, endPoint x: 919, endPoint y: 30, distance: 358.7
click at [563, 54] on h1 "Discover" at bounding box center [648, 60] width 730 height 22
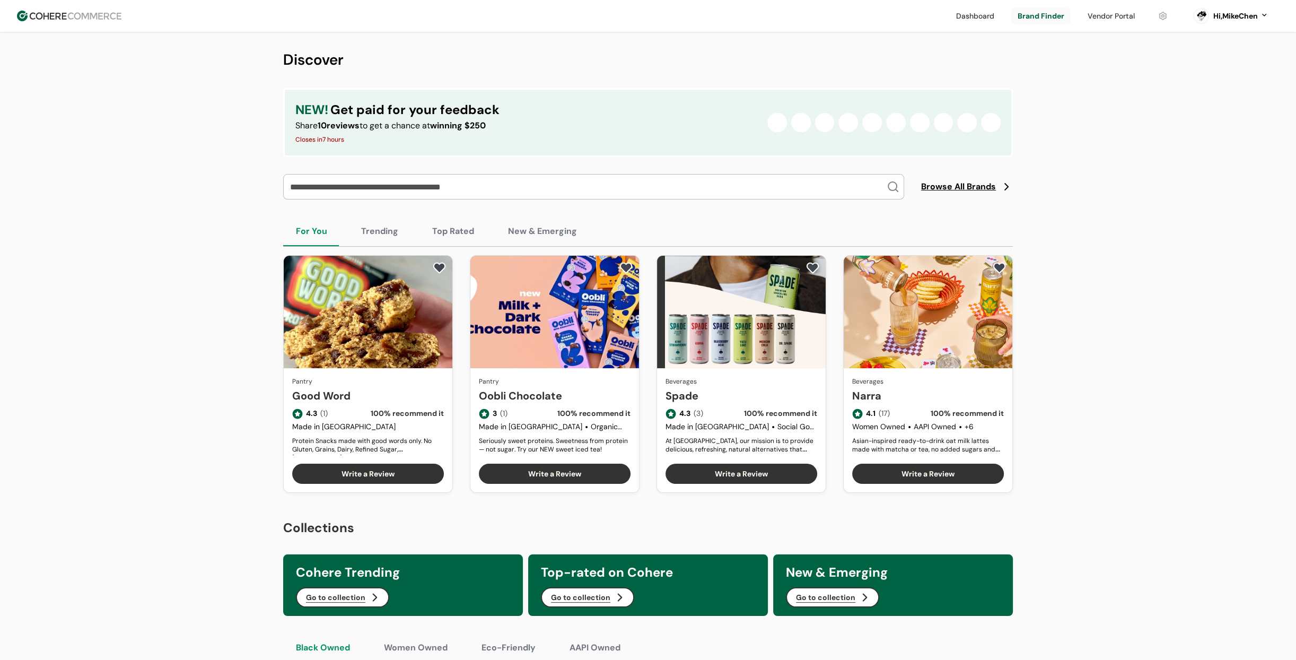
click at [1095, 19] on link at bounding box center [1111, 16] width 60 height 16
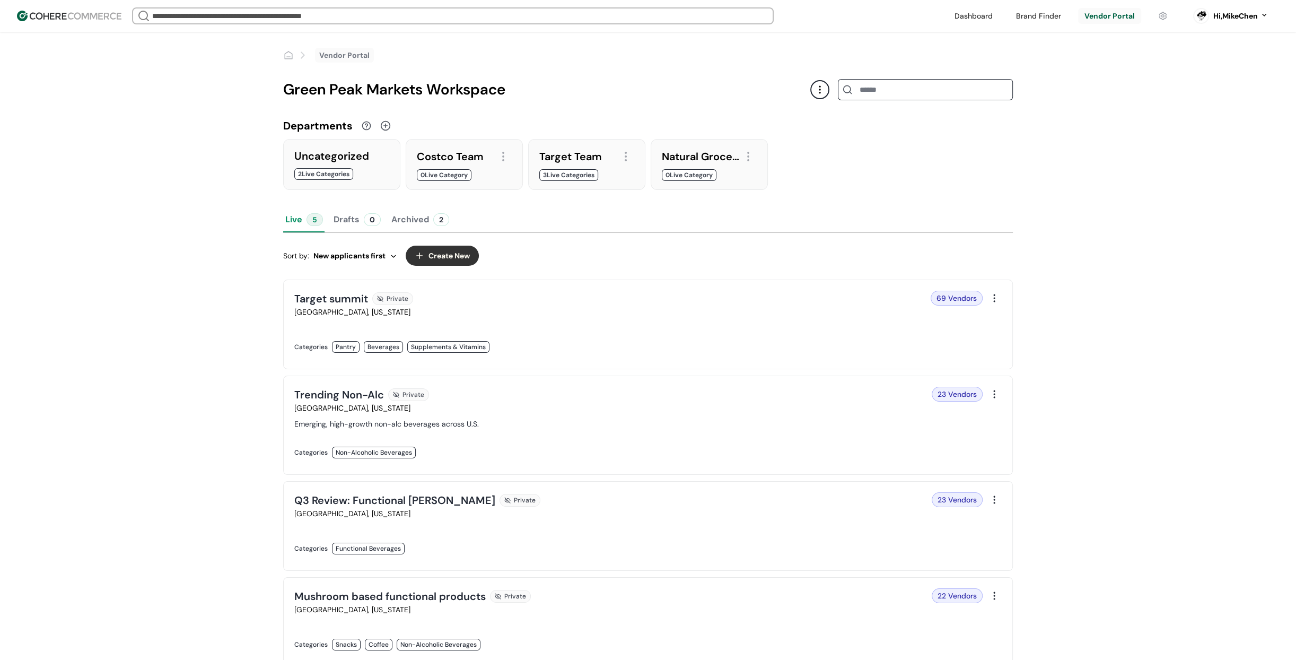
click at [1173, 208] on div "Vendor Portal Green Peak Markets Workspace Departments Uncategorized 2 Live Cat…" at bounding box center [648, 409] width 1296 height 755
click at [465, 181] on div at bounding box center [464, 181] width 95 height 0
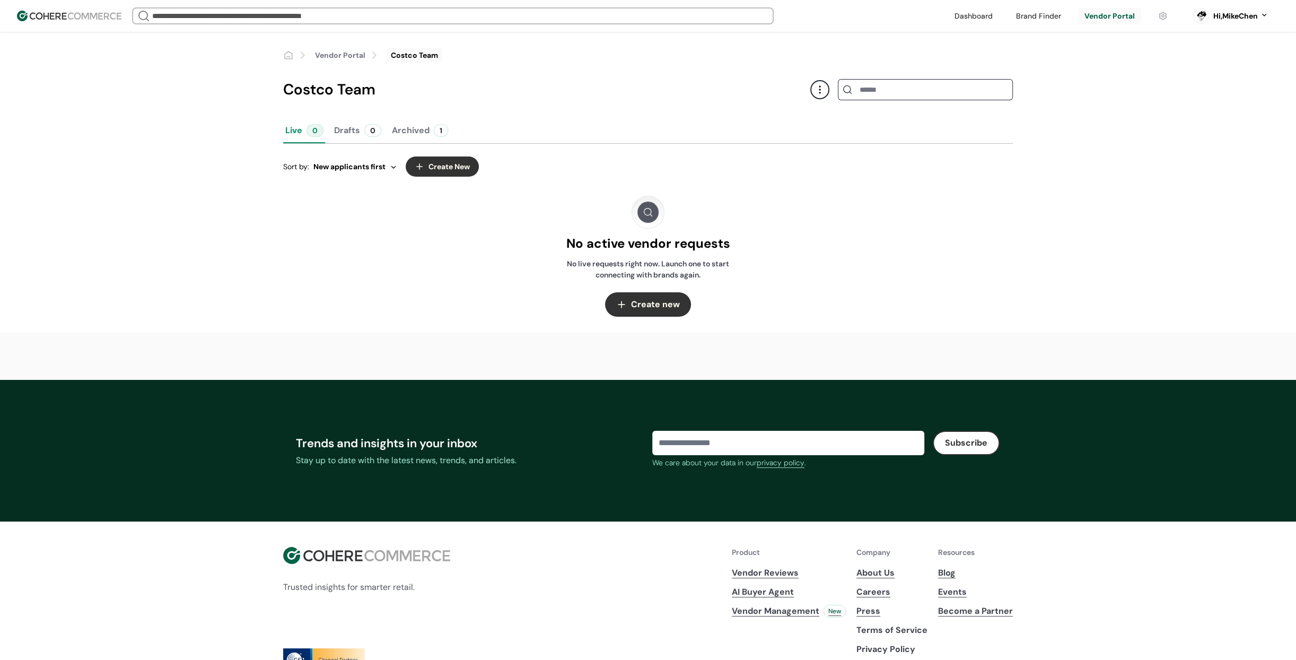
click at [652, 301] on button "Create new" at bounding box center [648, 304] width 86 height 24
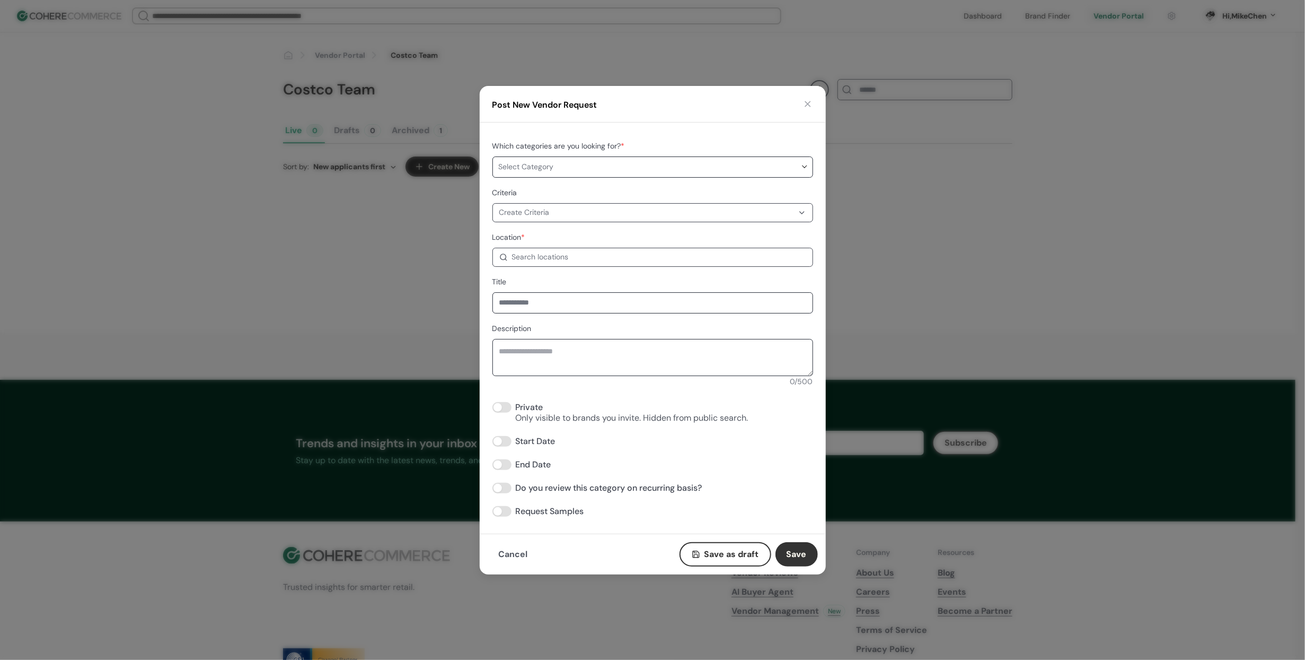
click at [807, 105] on button "button" at bounding box center [808, 104] width 11 height 11
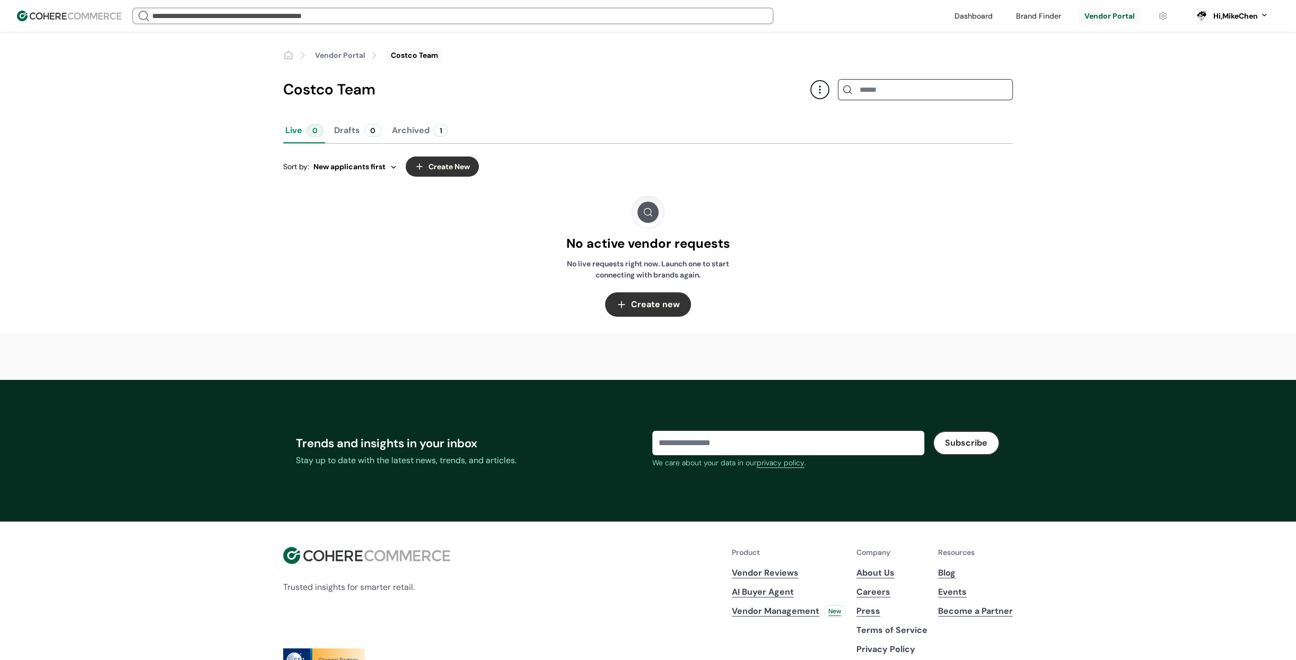
click at [69, 17] on img at bounding box center [69, 16] width 104 height 11
